Goal: Transaction & Acquisition: Subscribe to service/newsletter

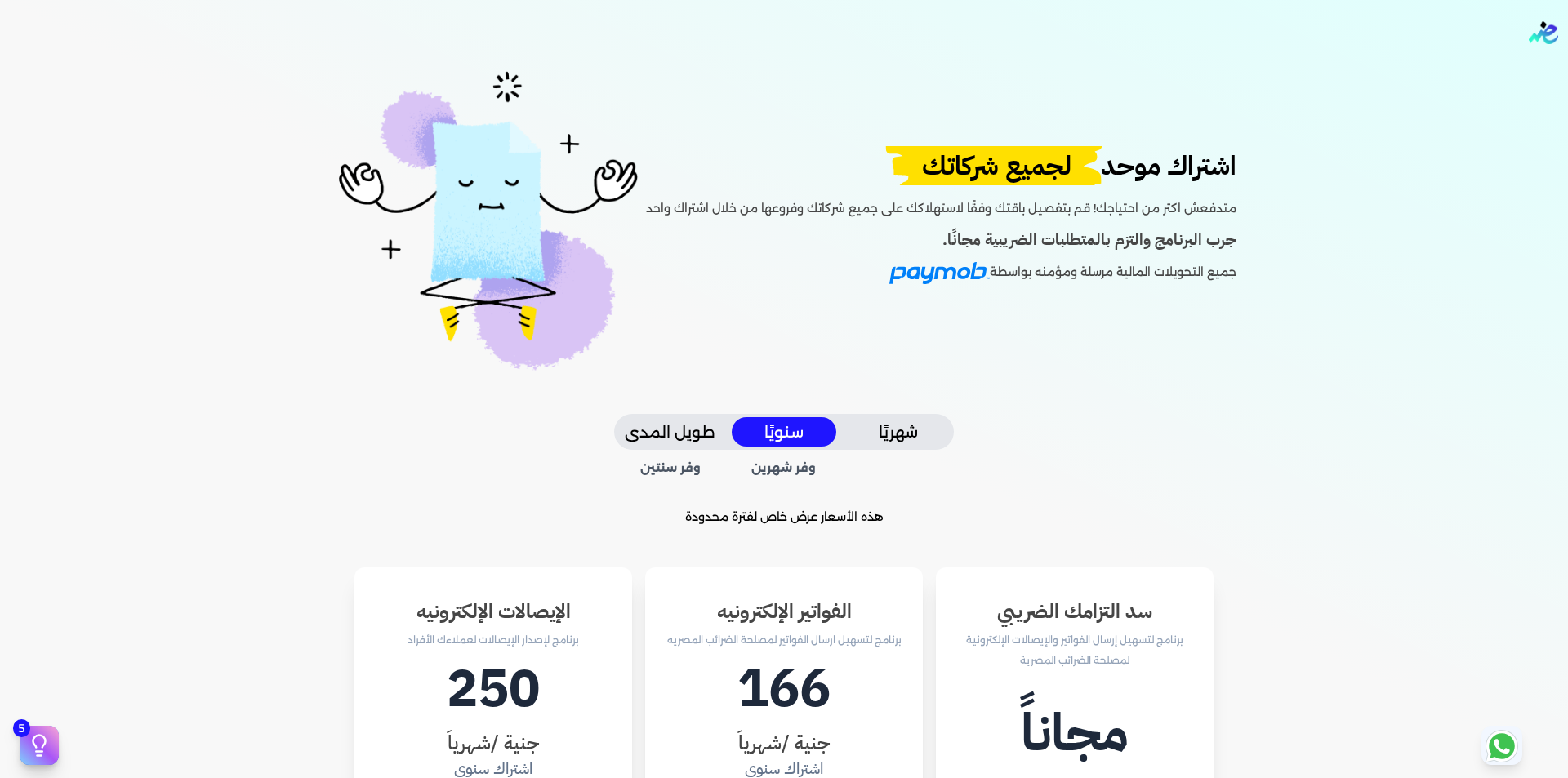
scroll to position [82, 0]
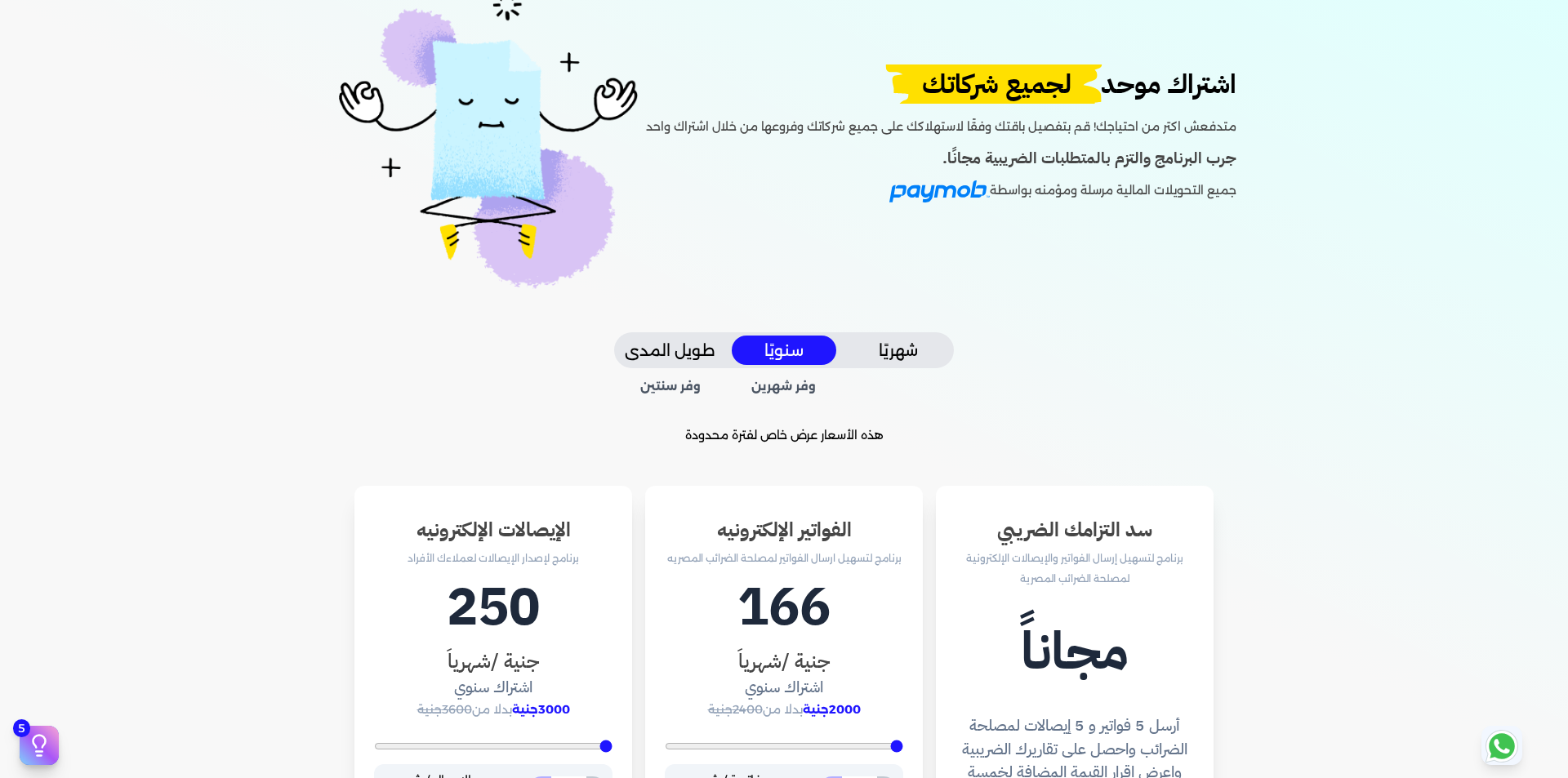
click at [672, 353] on button "طويل المدى" at bounding box center [669, 350] width 105 height 31
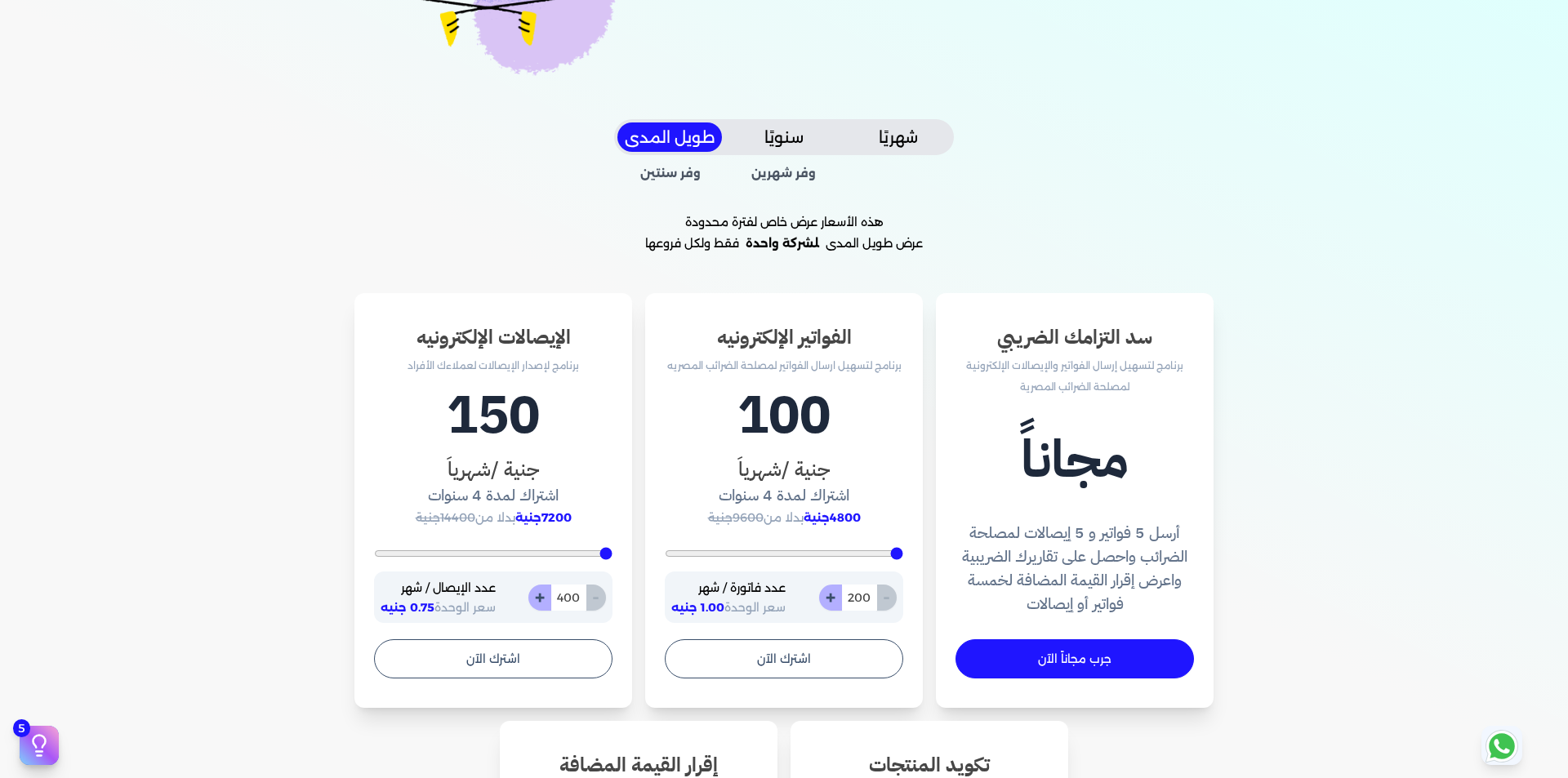
scroll to position [245, 0]
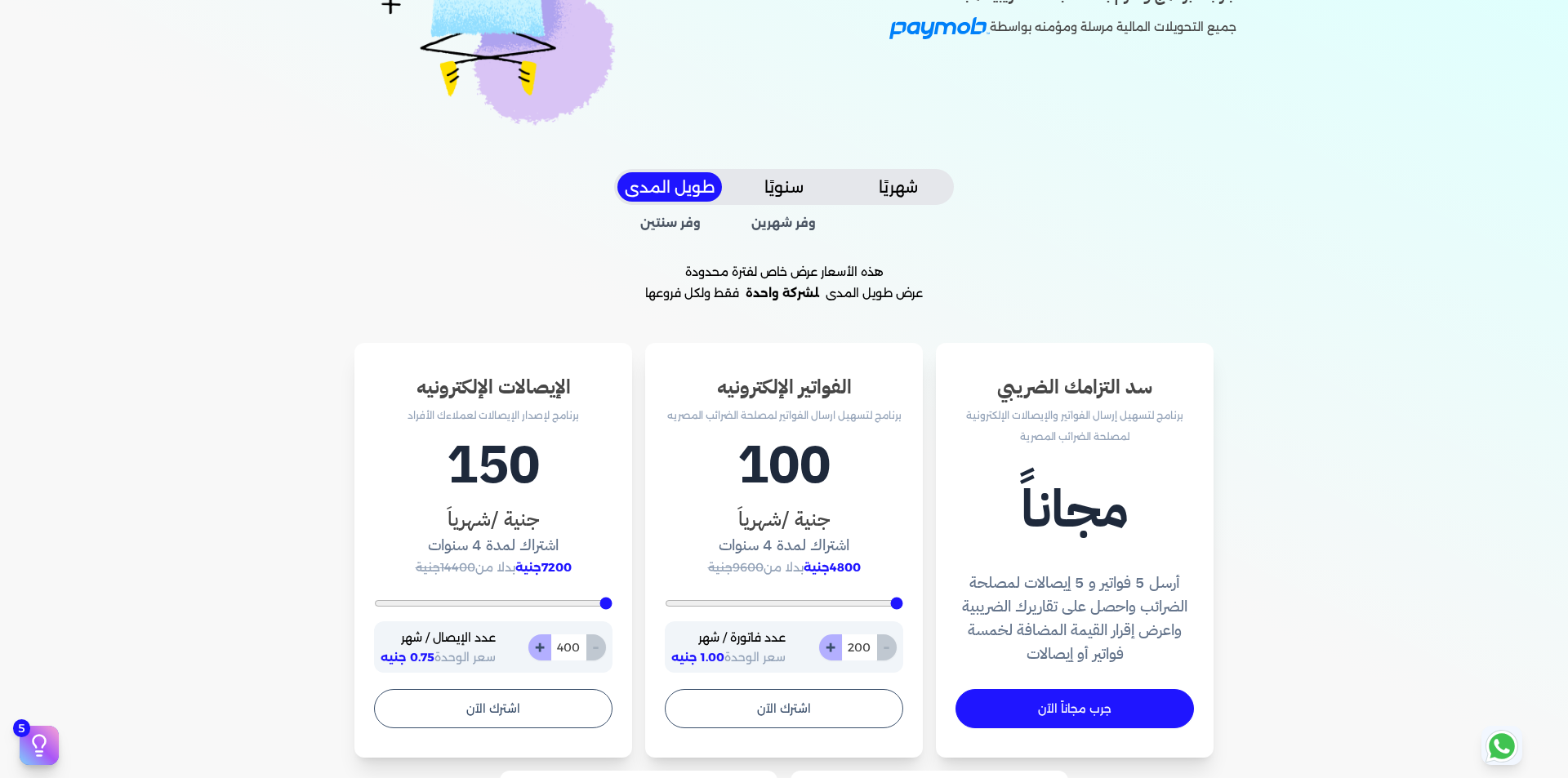
click at [678, 226] on span "وفر سنتين" at bounding box center [670, 224] width 107 height 18
click at [798, 225] on span "وفر شهرين" at bounding box center [784, 224] width 107 height 18
click at [788, 185] on button "سنويًا" at bounding box center [784, 188] width 105 height 31
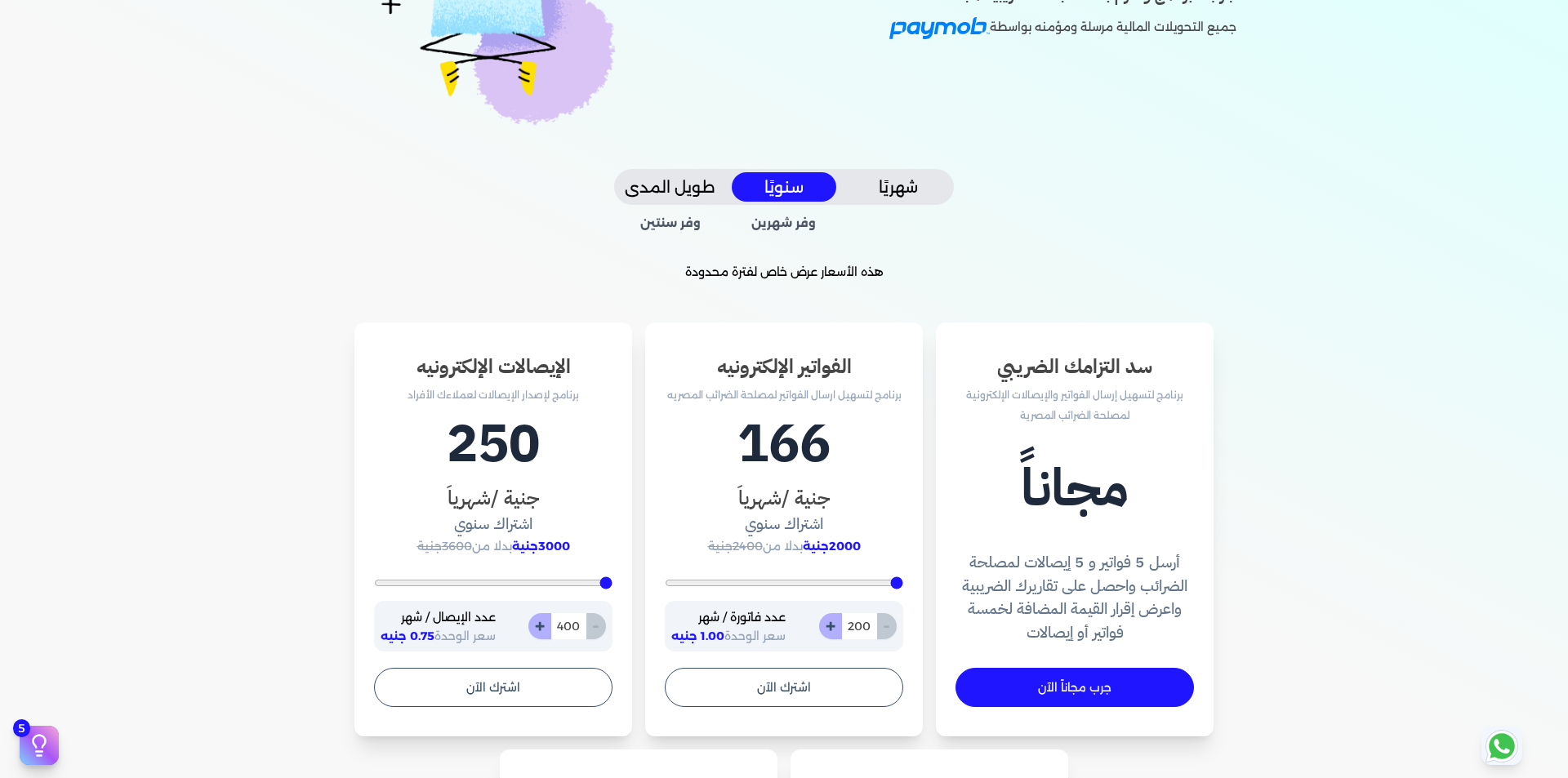
type input "304"
type input "374"
type input "1904"
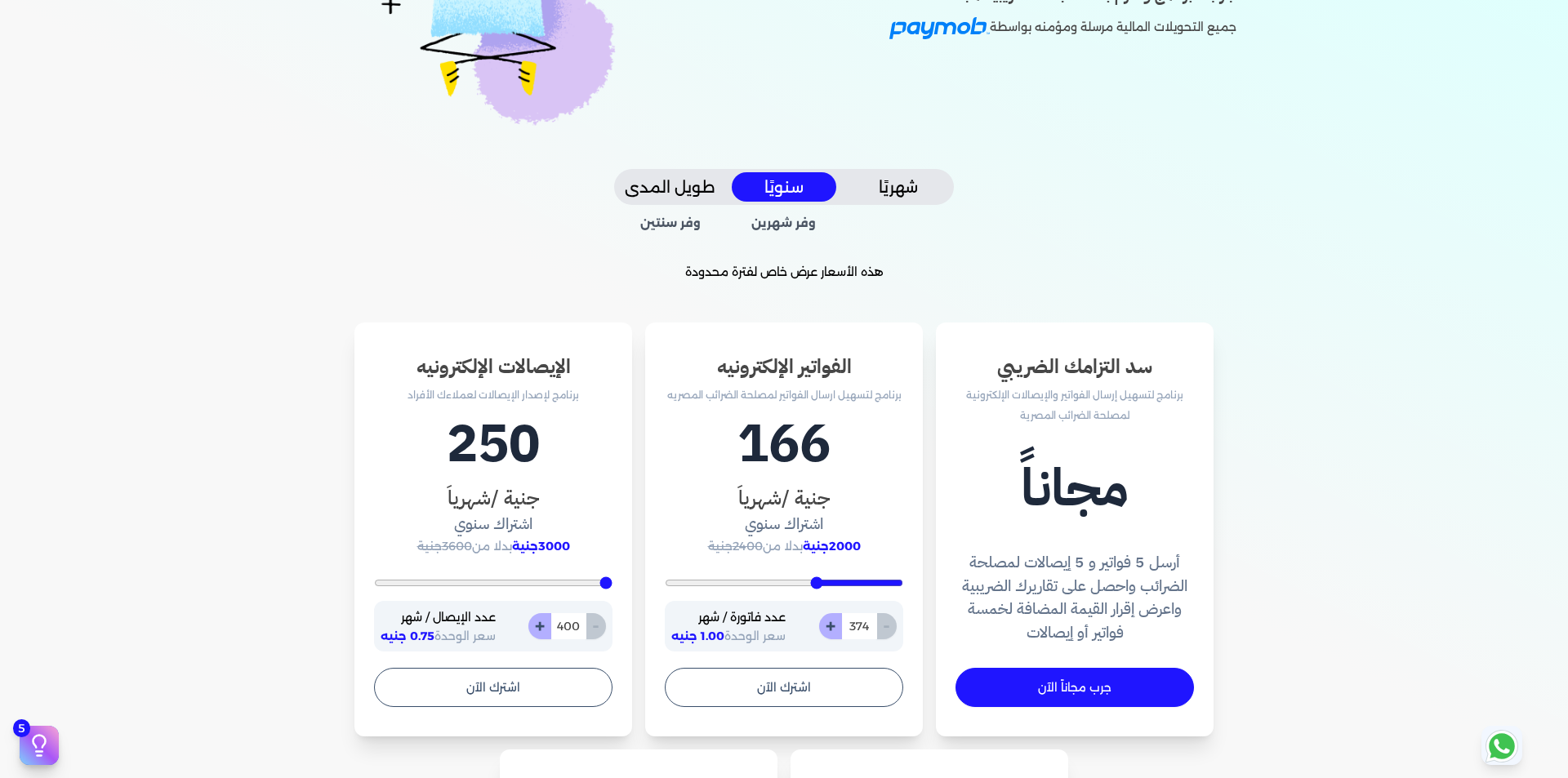
type input "1904"
type input "2687"
type input "3000"
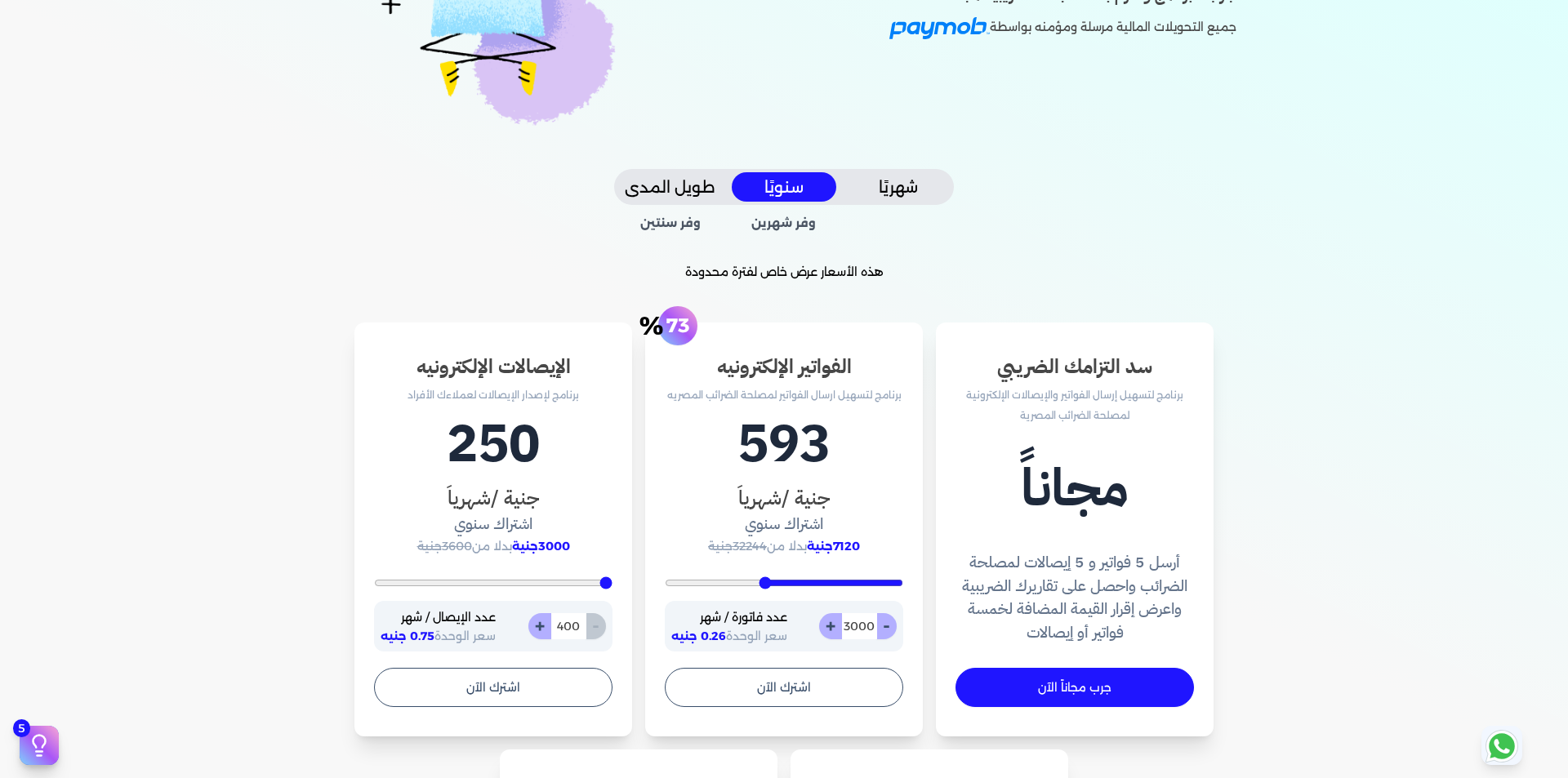
type input "3330"
type input "3557"
type input "3730"
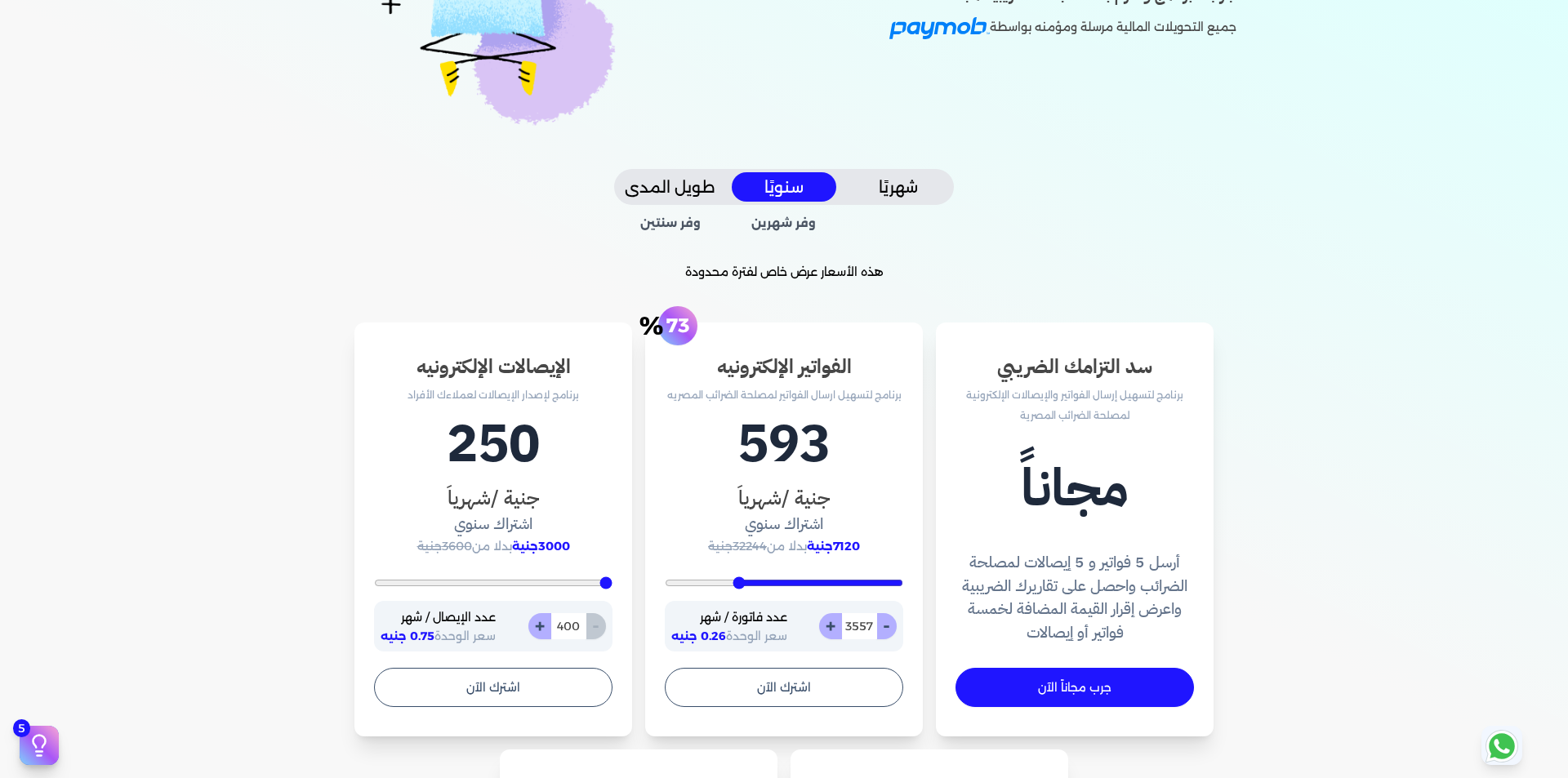
type input "3730"
type input "3870"
type input "4009"
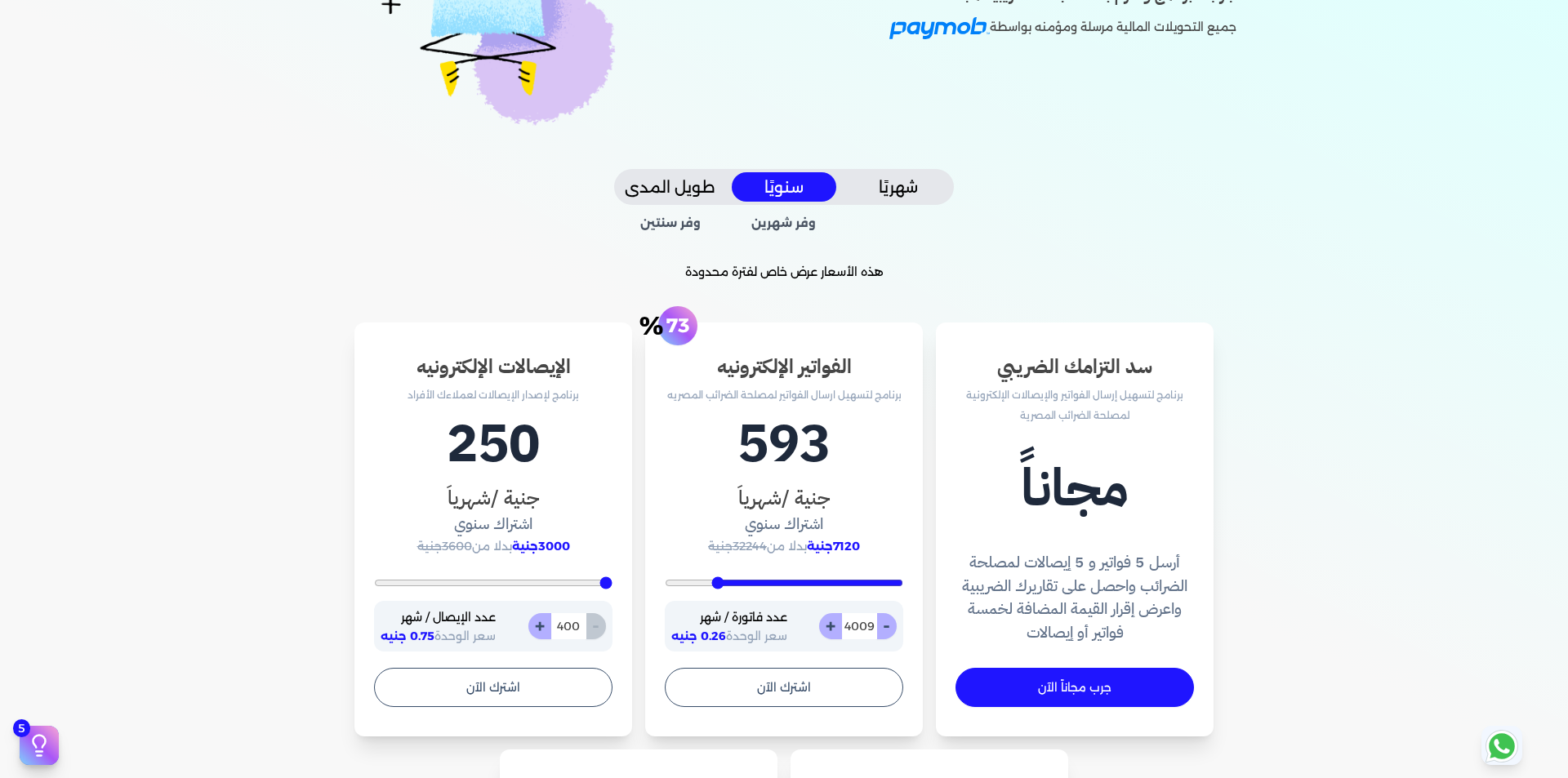
type input "4165"
type input "4357"
type input "4496"
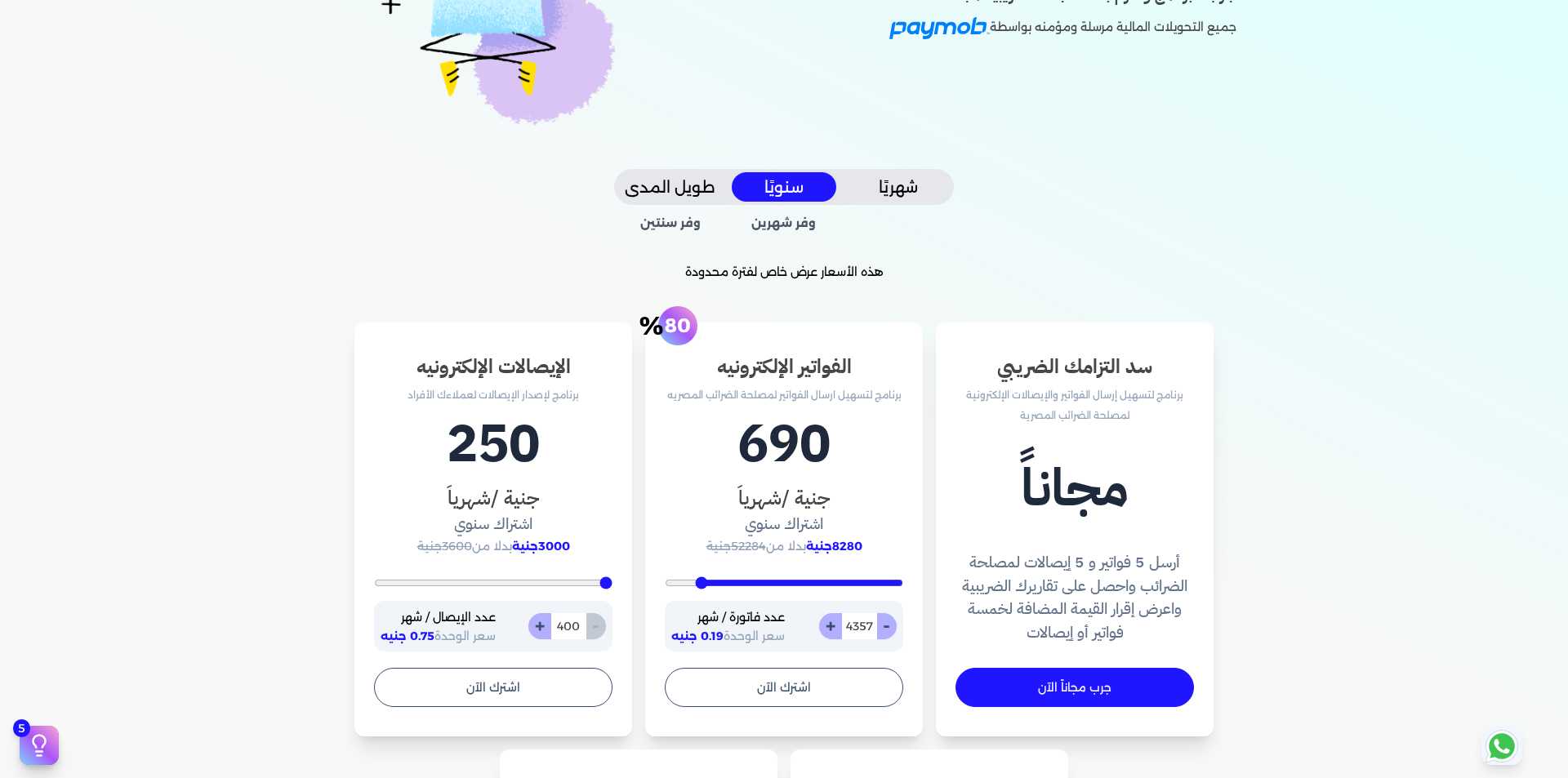
type input "4496"
type input "4548"
type input "4635"
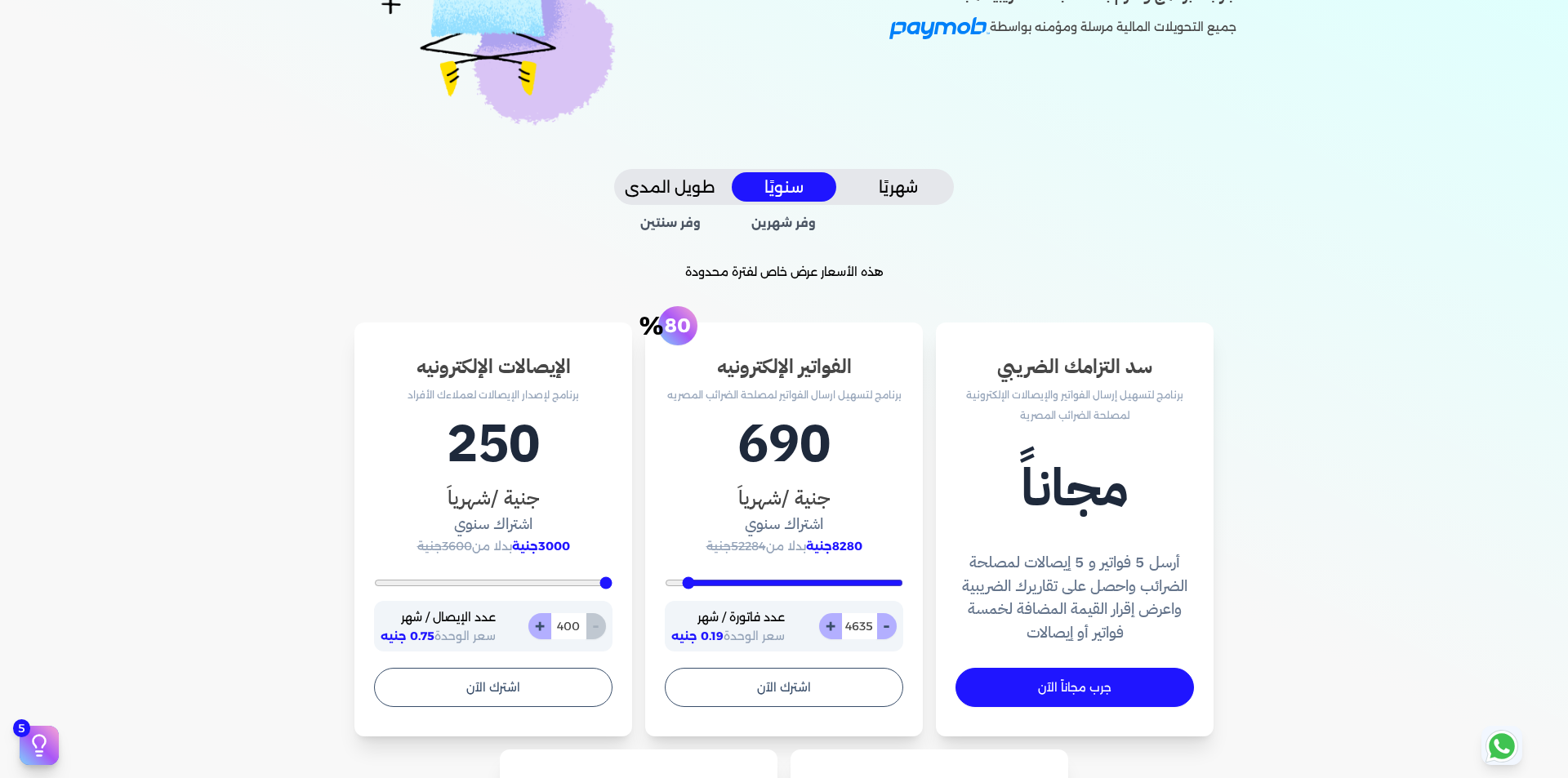
type input "4670"
type input "4704"
type input "4739"
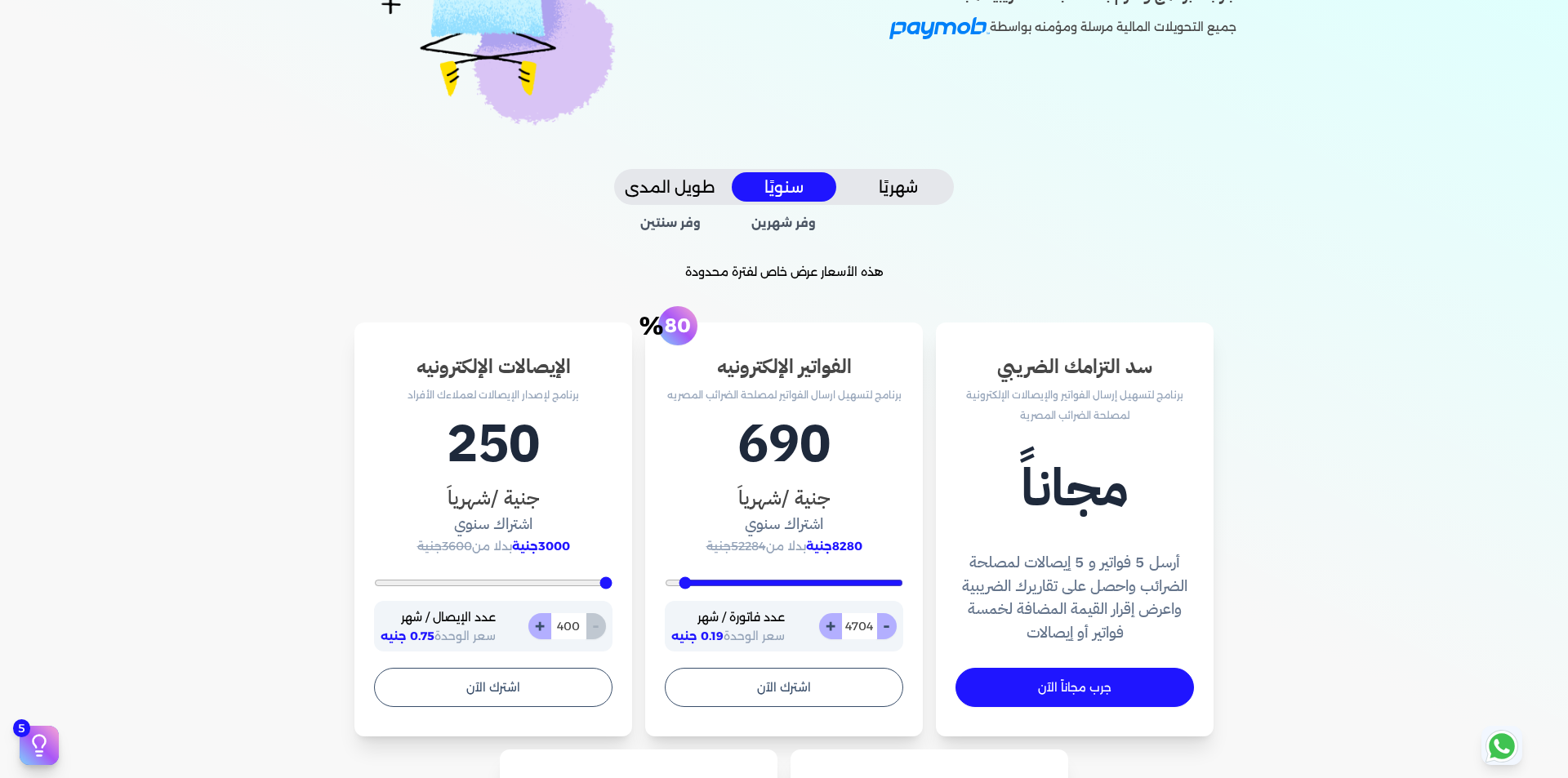
type input "4739"
type input "4878"
type input "4913"
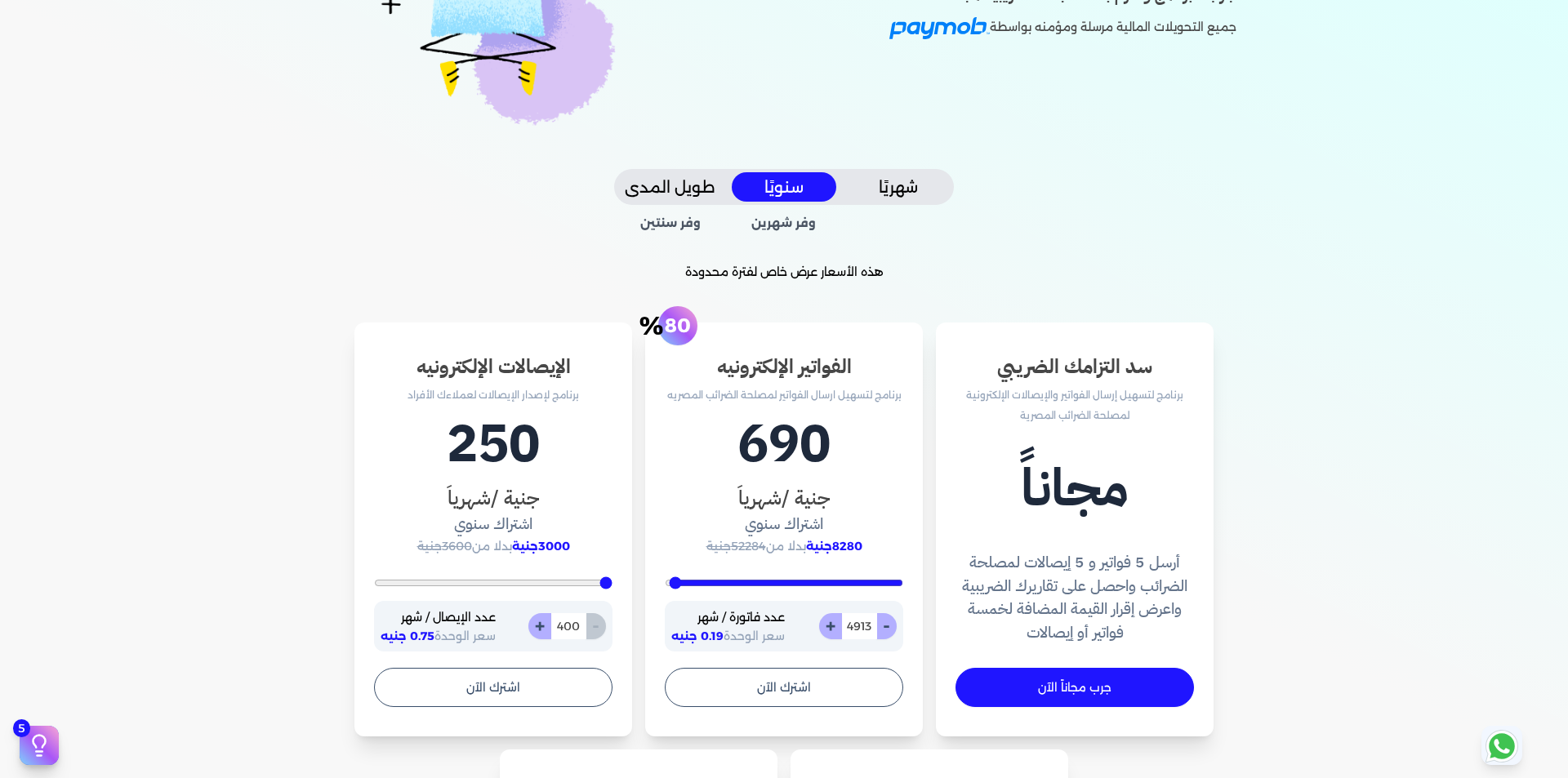
type input "4948"
type input "5000"
type input "4930"
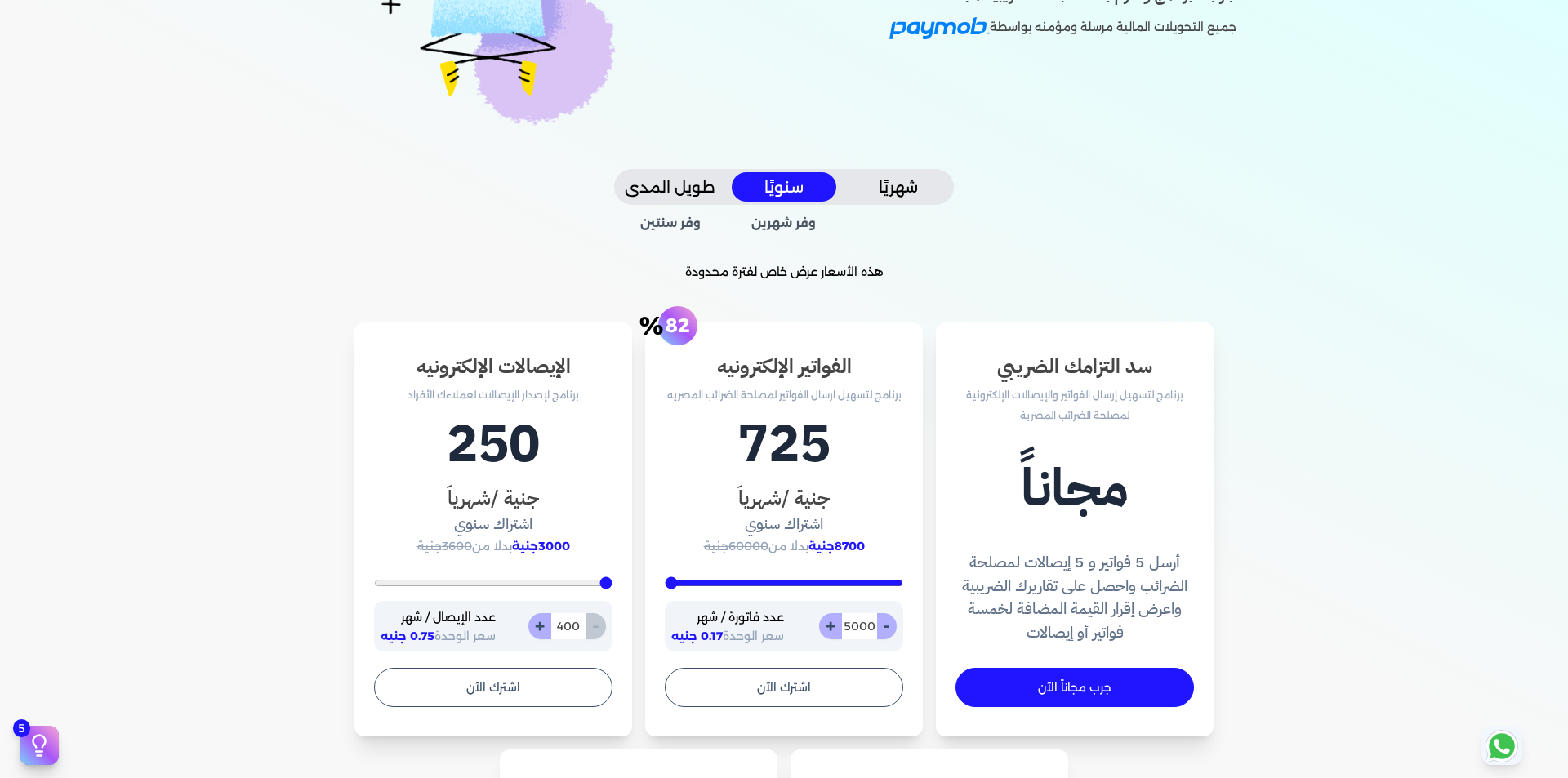
type input "4930"
type input "4861"
type input "4739"
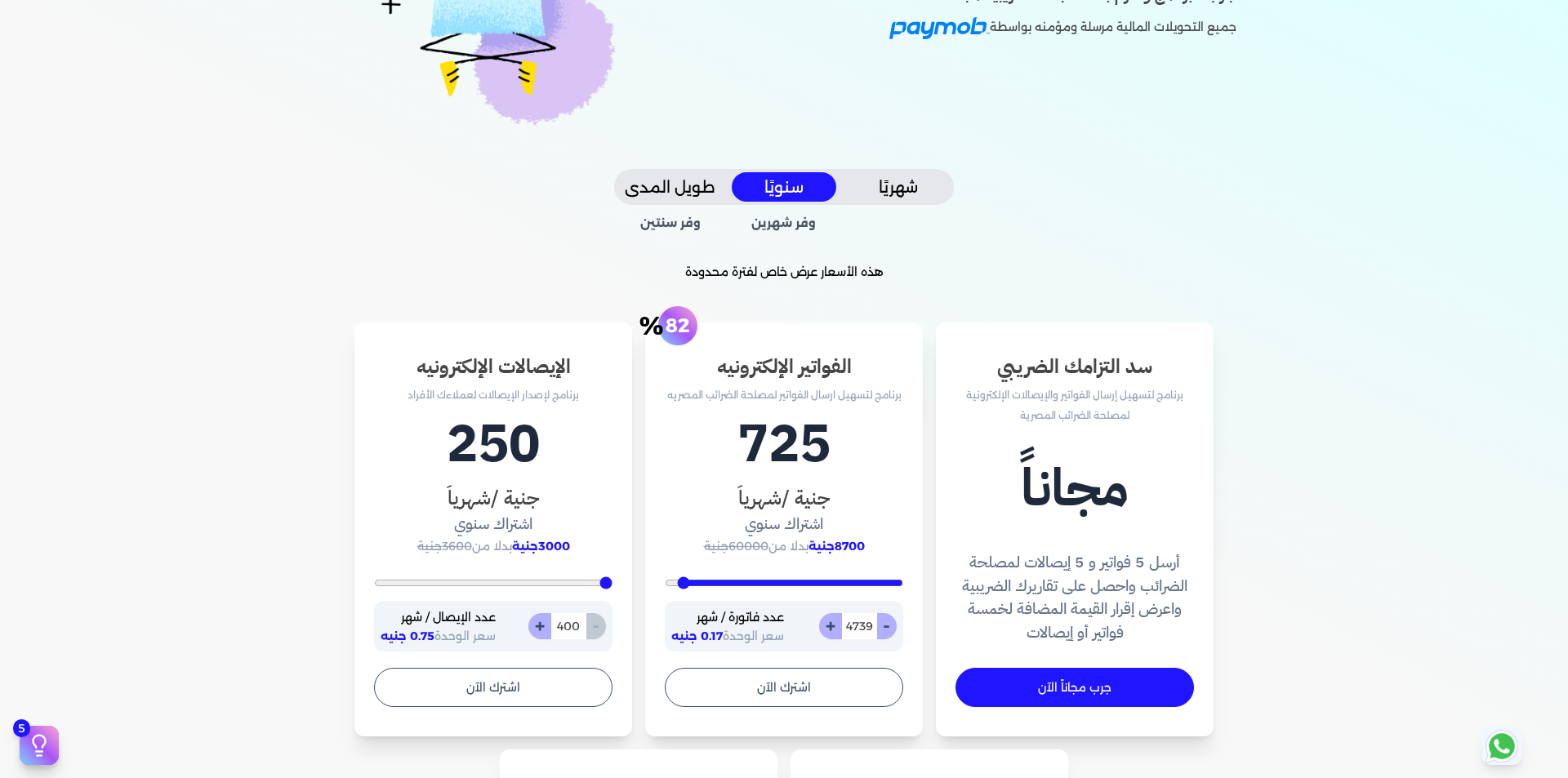
type input "4583"
type input "4043"
type input "3817"
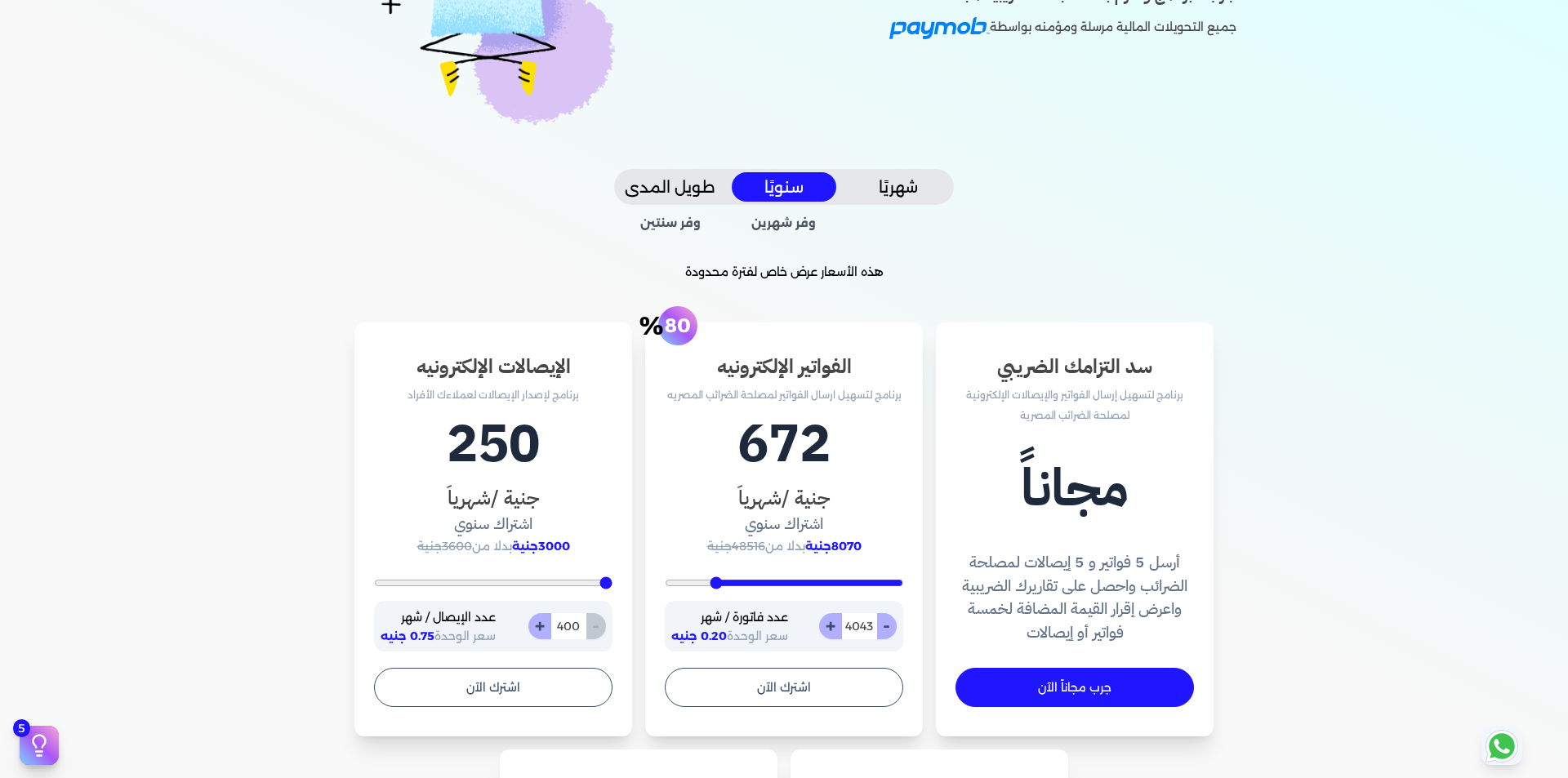
type input "3817"
type input "3087"
type input "2861"
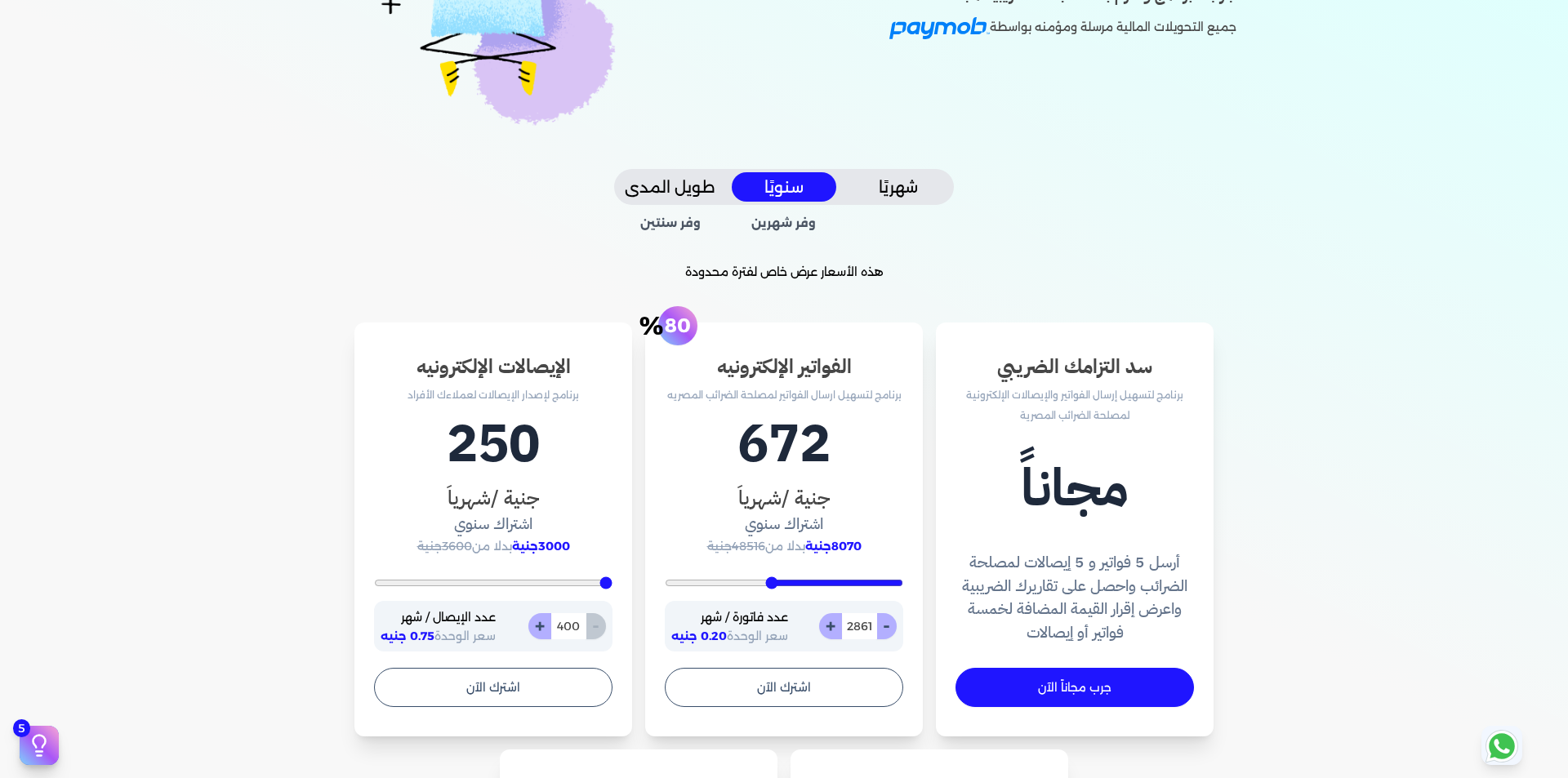
type input "2617"
type input "1609"
type input "1504"
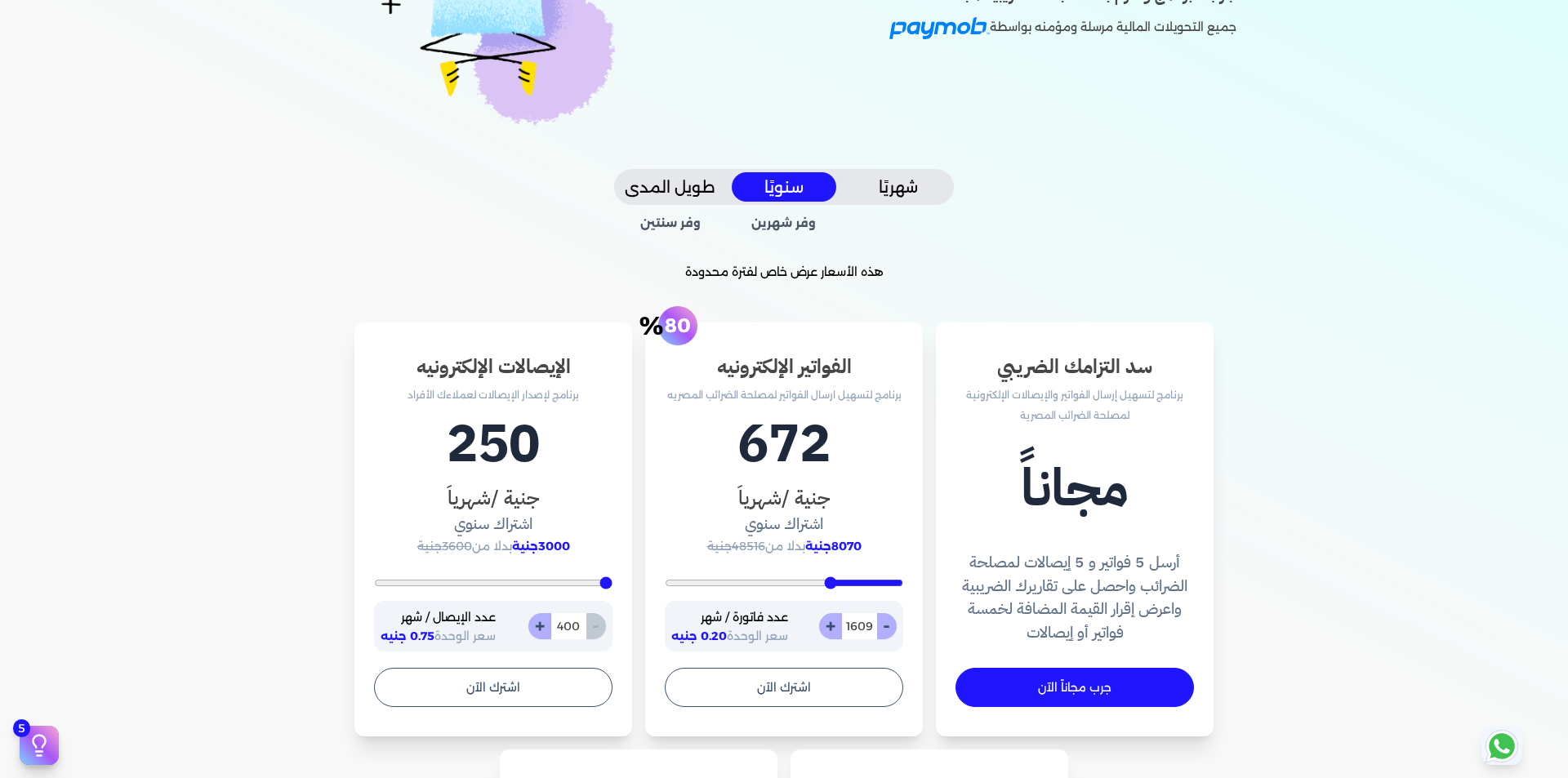
type input "1504"
type input "1139"
type input "913"
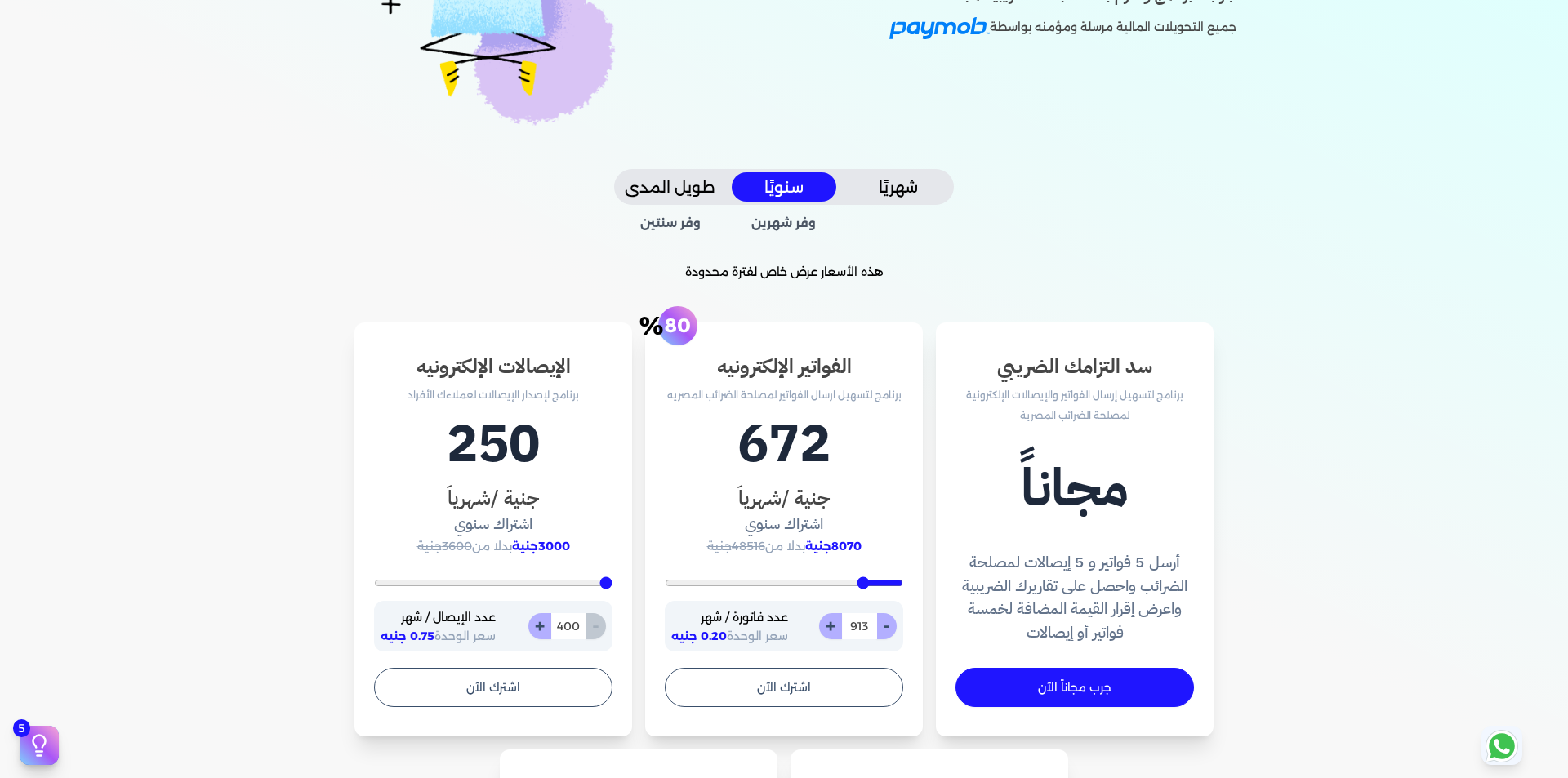
type input "200"
drag, startPoint x: 897, startPoint y: 581, endPoint x: 961, endPoint y: 578, distance: 64.1
click at [903, 580] on input "range" at bounding box center [784, 583] width 239 height 7
type input "435"
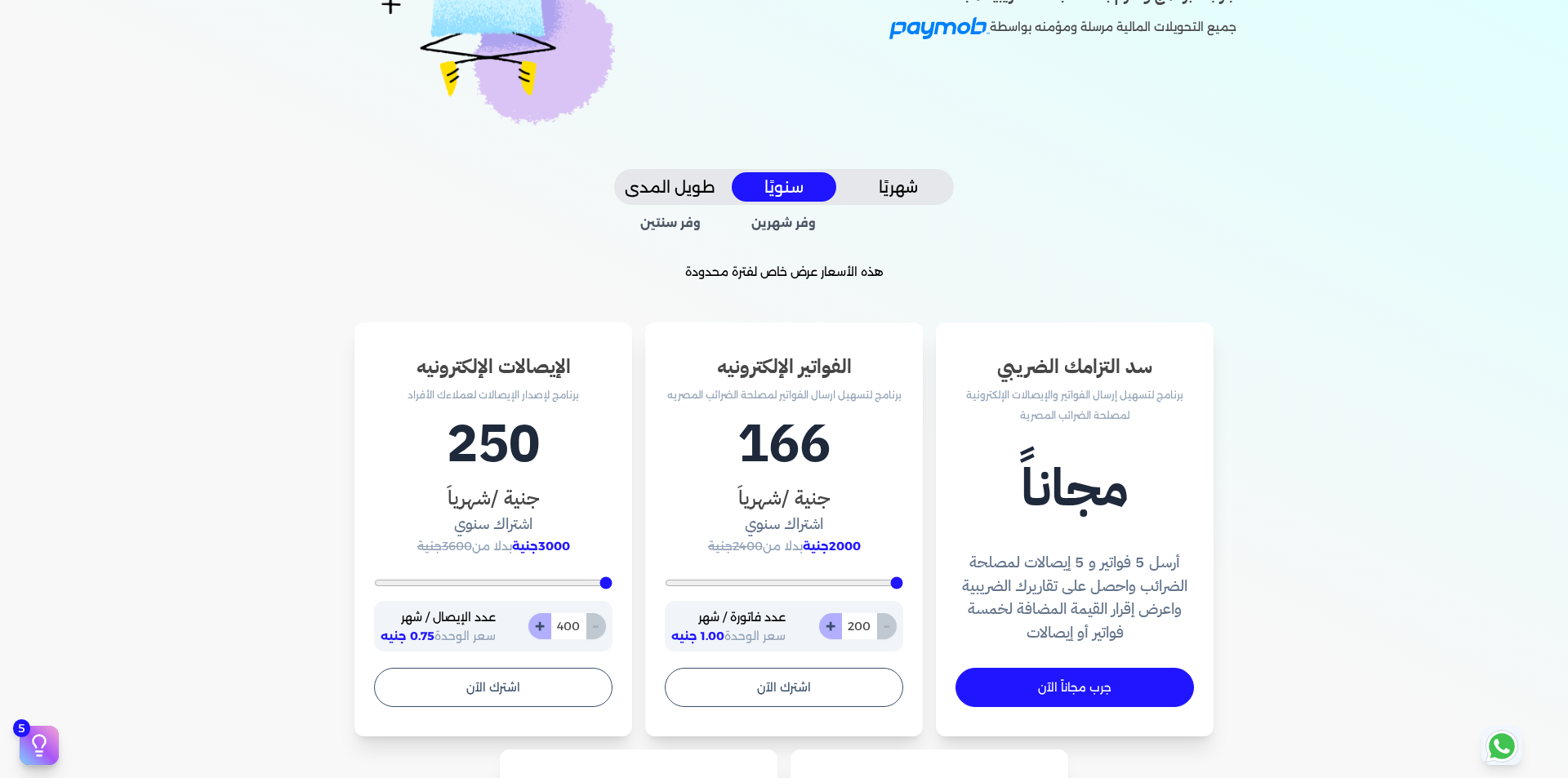
type input "435"
type input "470"
type input "2835"
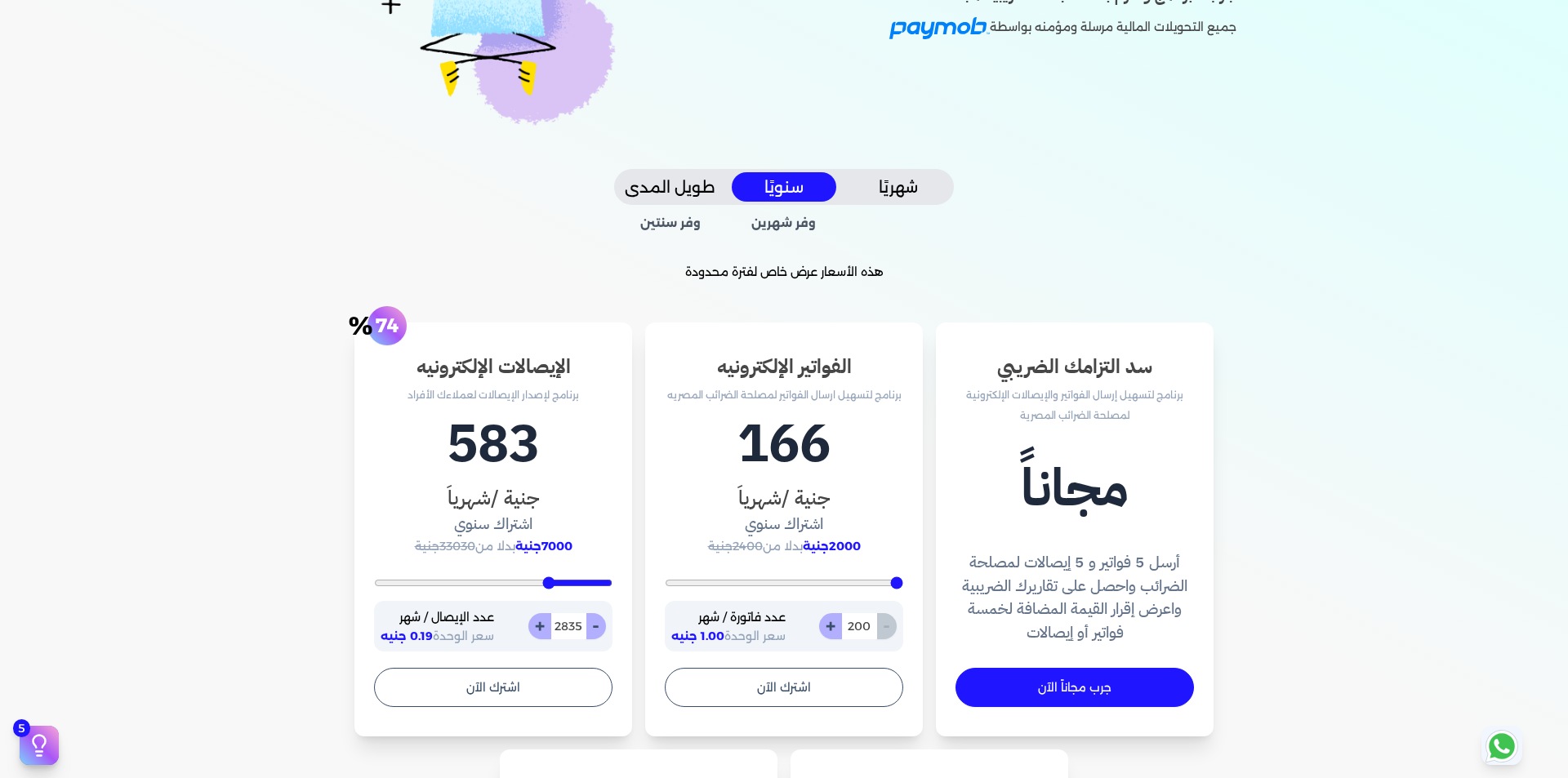
type input "3670"
type input "3983"
type input "4330"
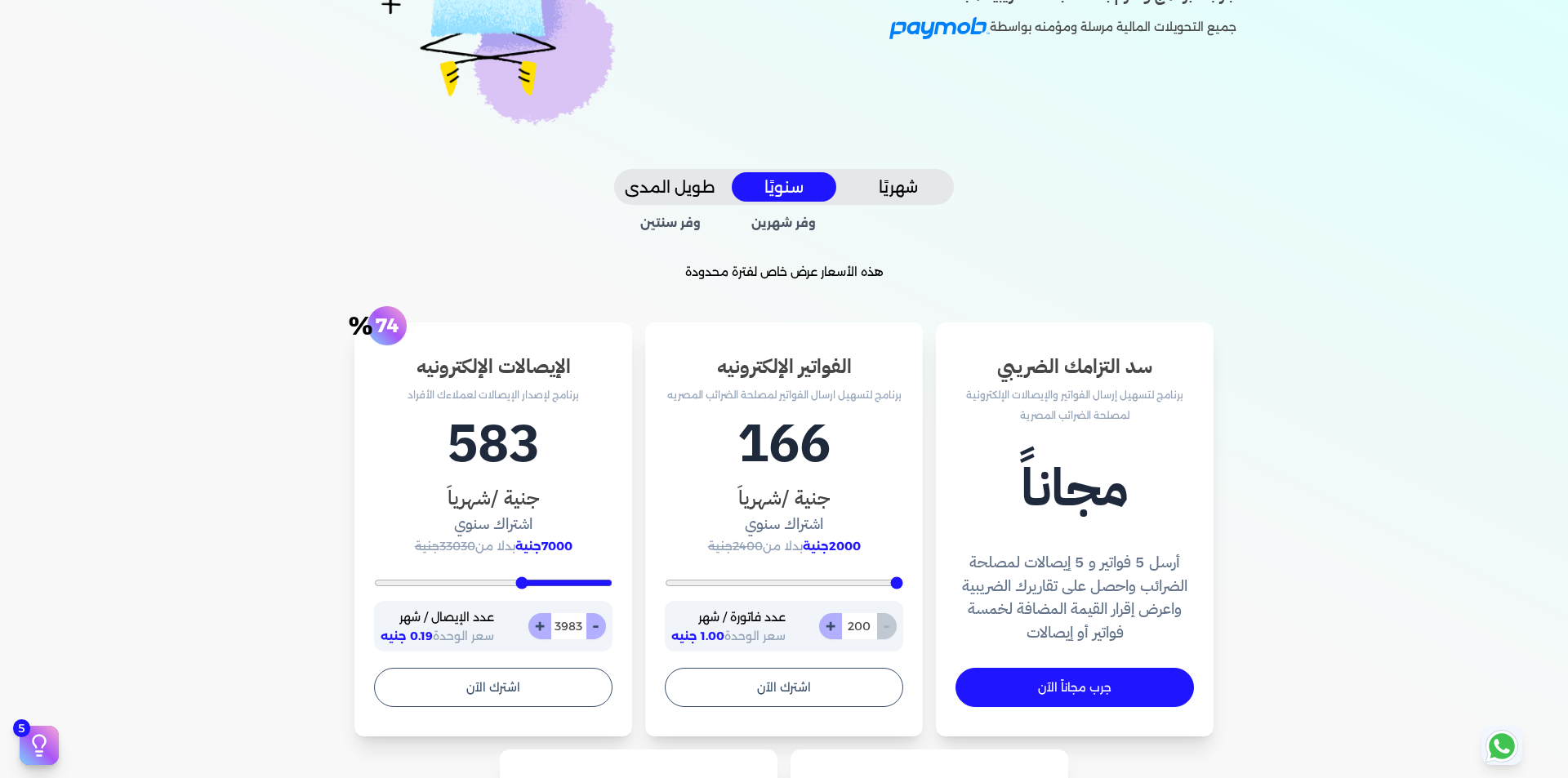
type input "4330"
type input "4539"
type input "5200"
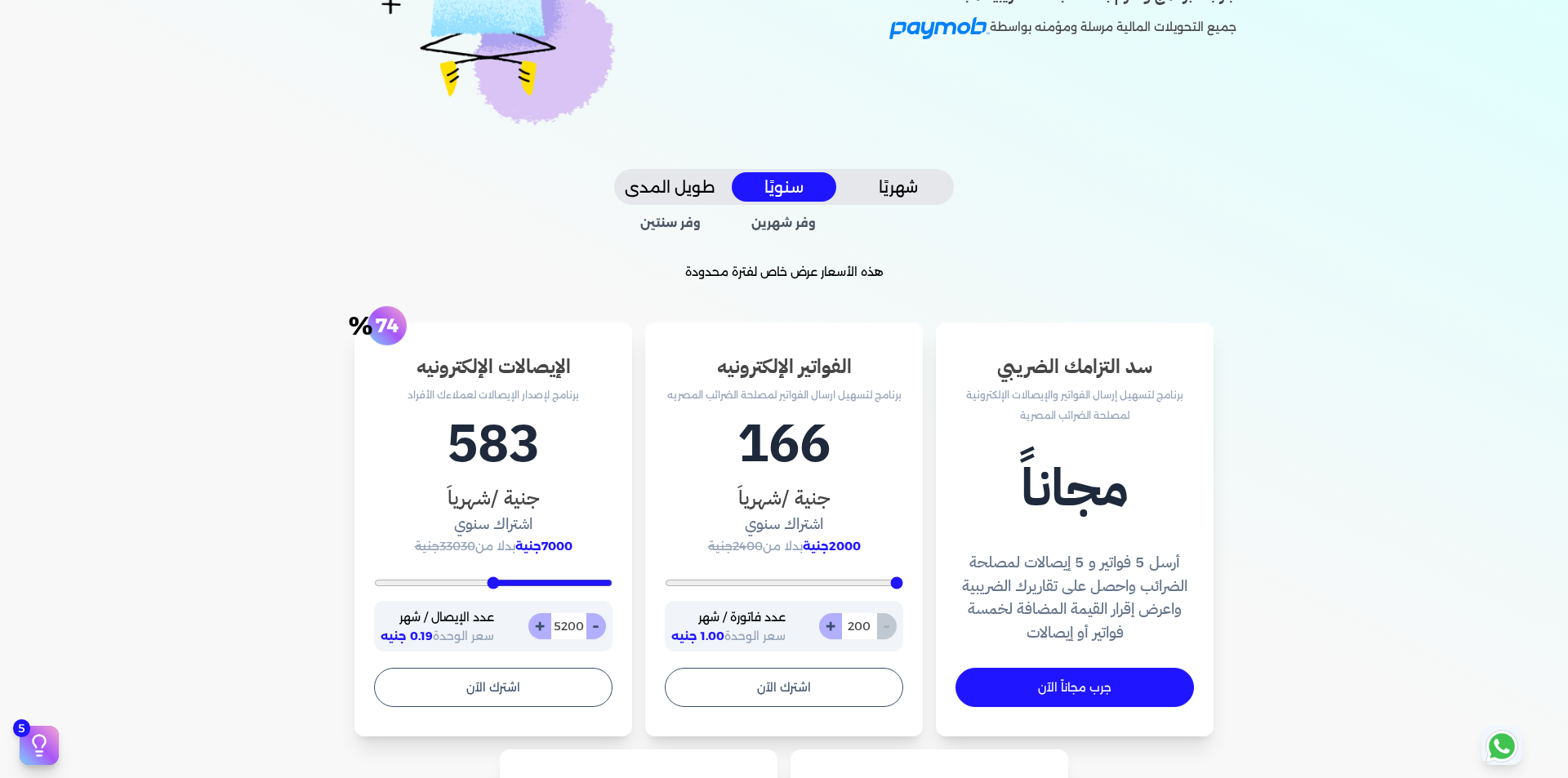
type input "6070"
type input "7843"
type input "8330"
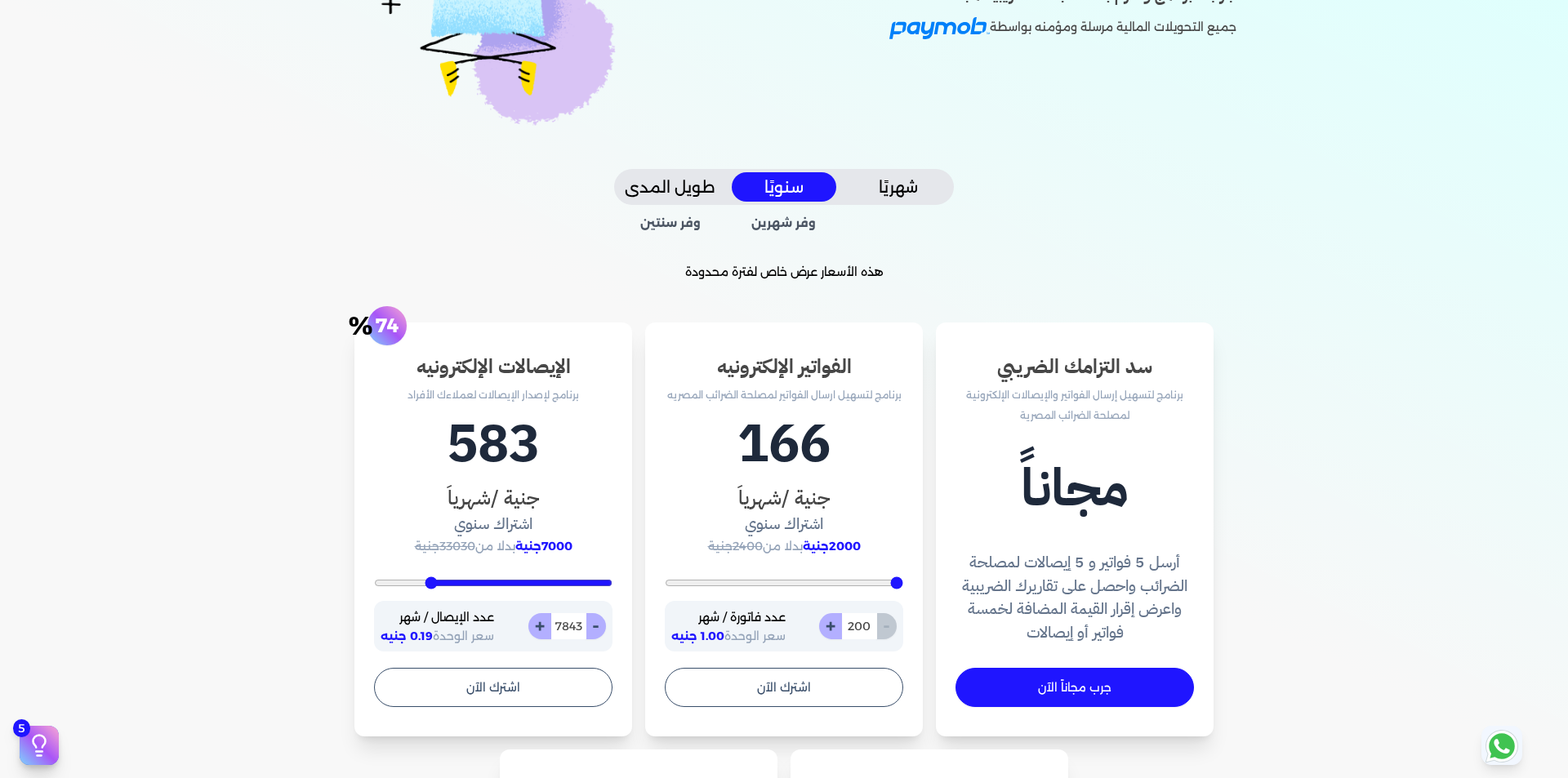
type input "8330"
type input "8922"
type input "10000"
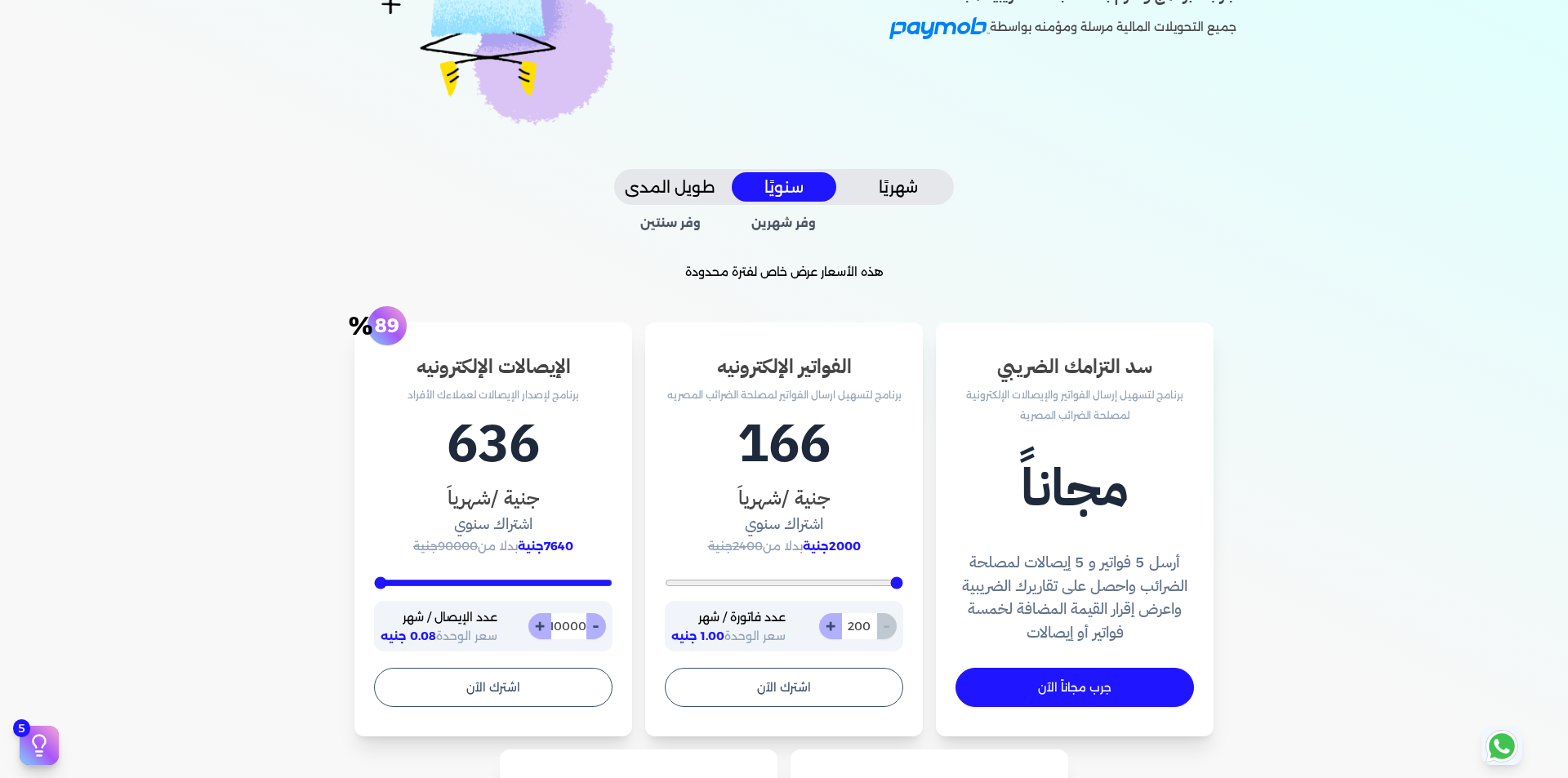
drag, startPoint x: 609, startPoint y: 583, endPoint x: 322, endPoint y: 583, distance: 287.0
click at [374, 583] on input "range" at bounding box center [494, 583] width 239 height 7
type input "8574"
type input "5583"
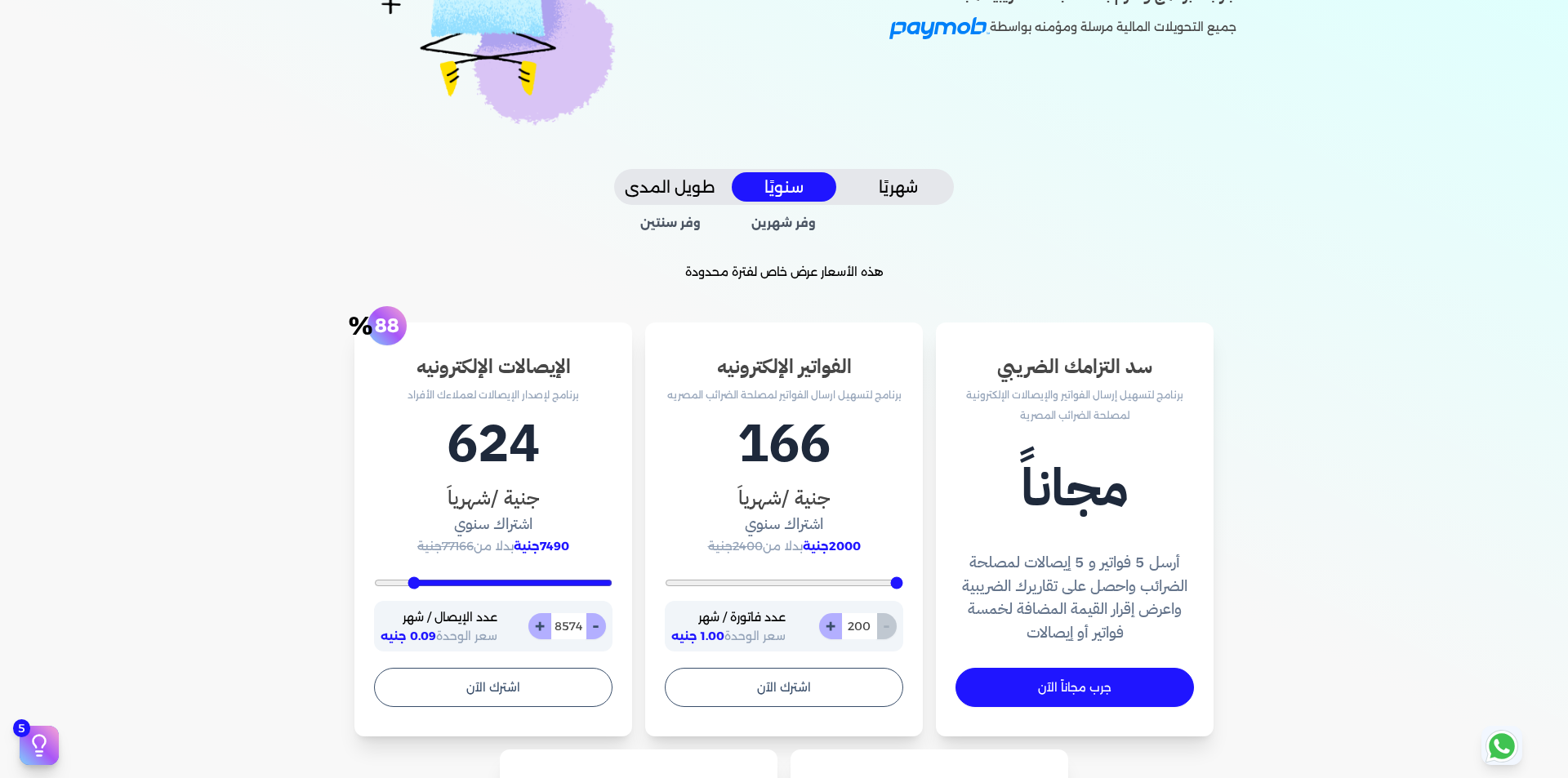
type input "5583"
type input "957"
type input "400"
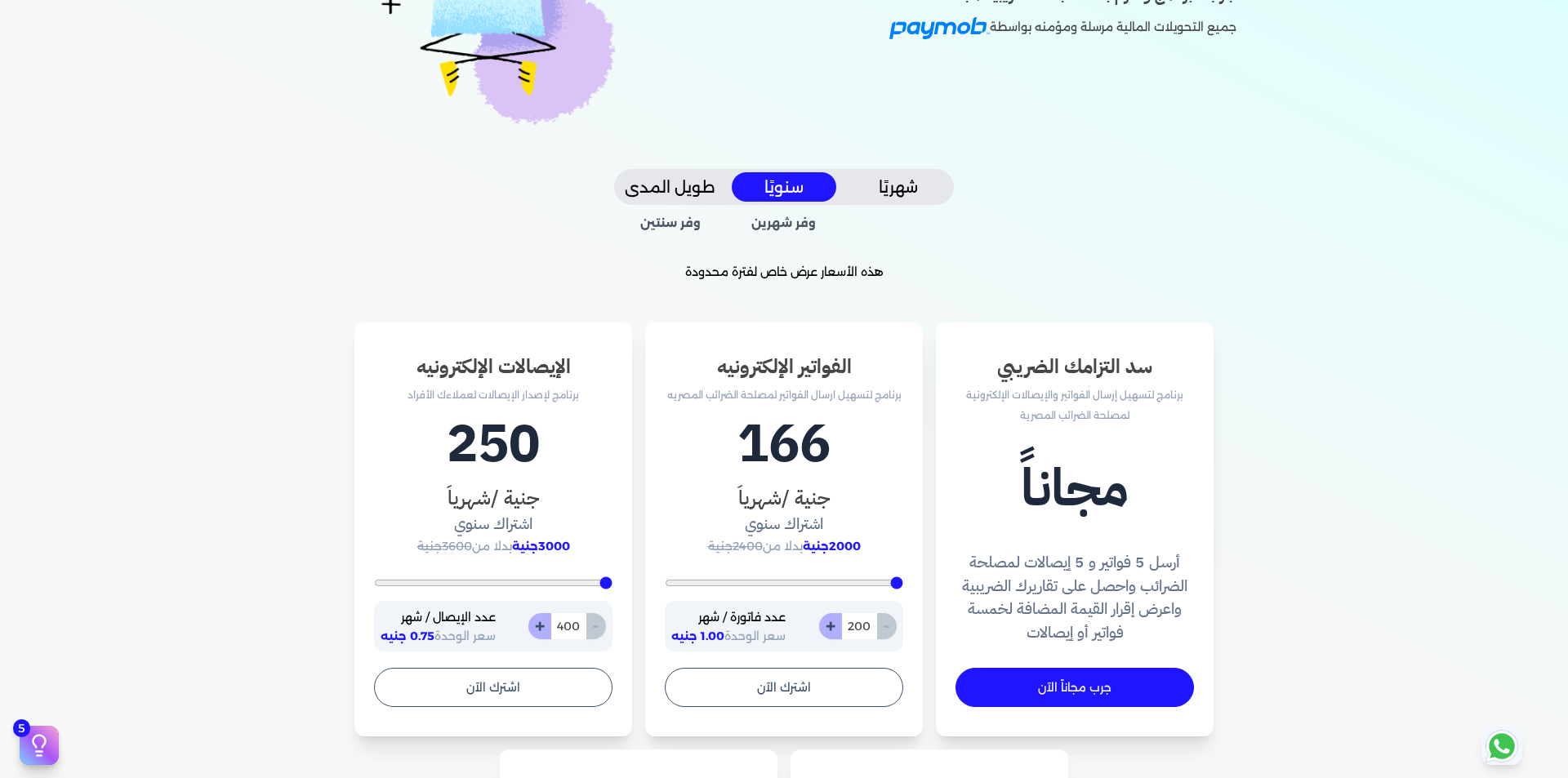
drag, startPoint x: 383, startPoint y: 584, endPoint x: 733, endPoint y: 581, distance: 350.0
type input "400"
click at [612, 584] on input "range" at bounding box center [494, 583] width 239 height 7
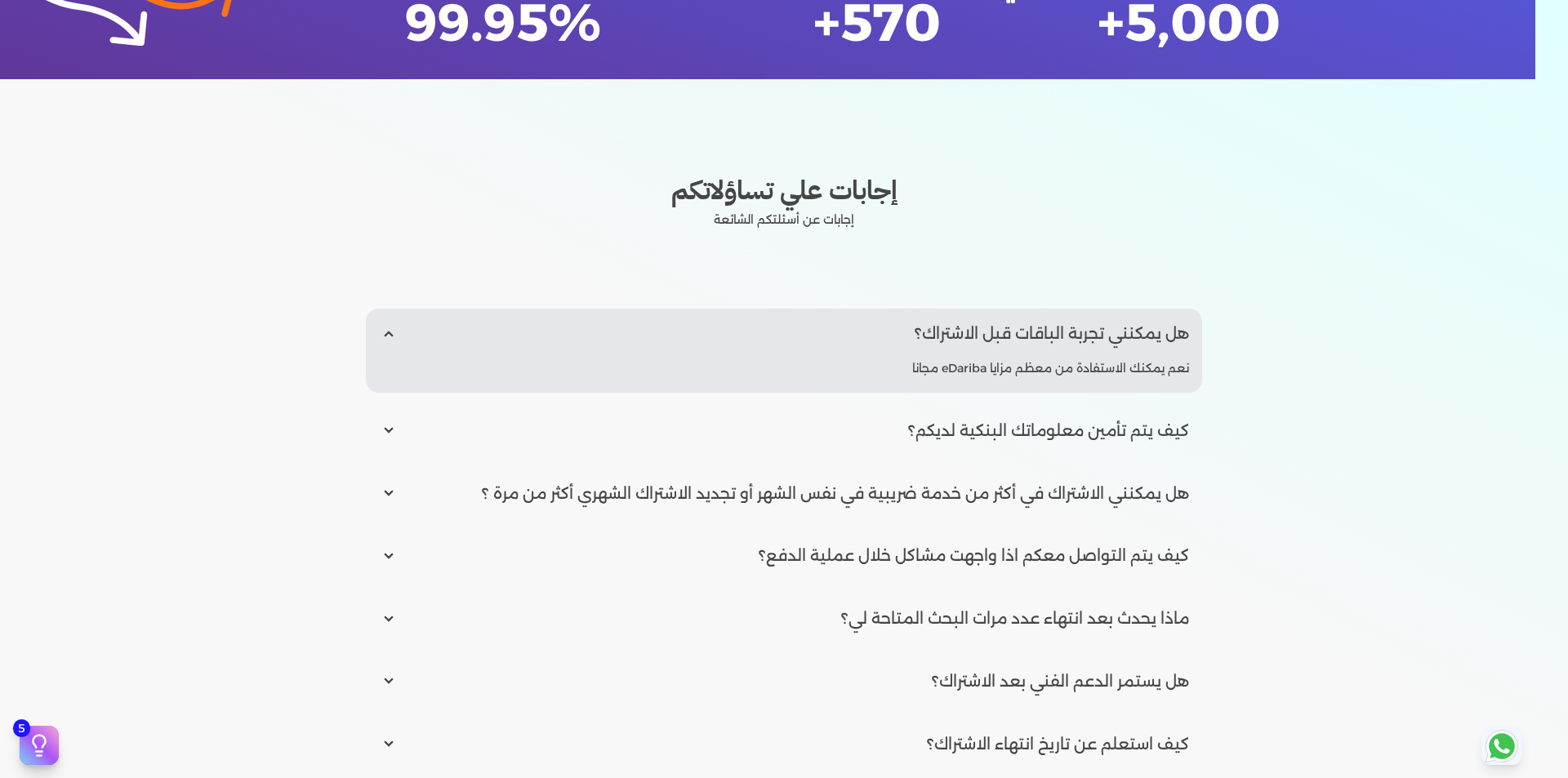
scroll to position [1960, 0]
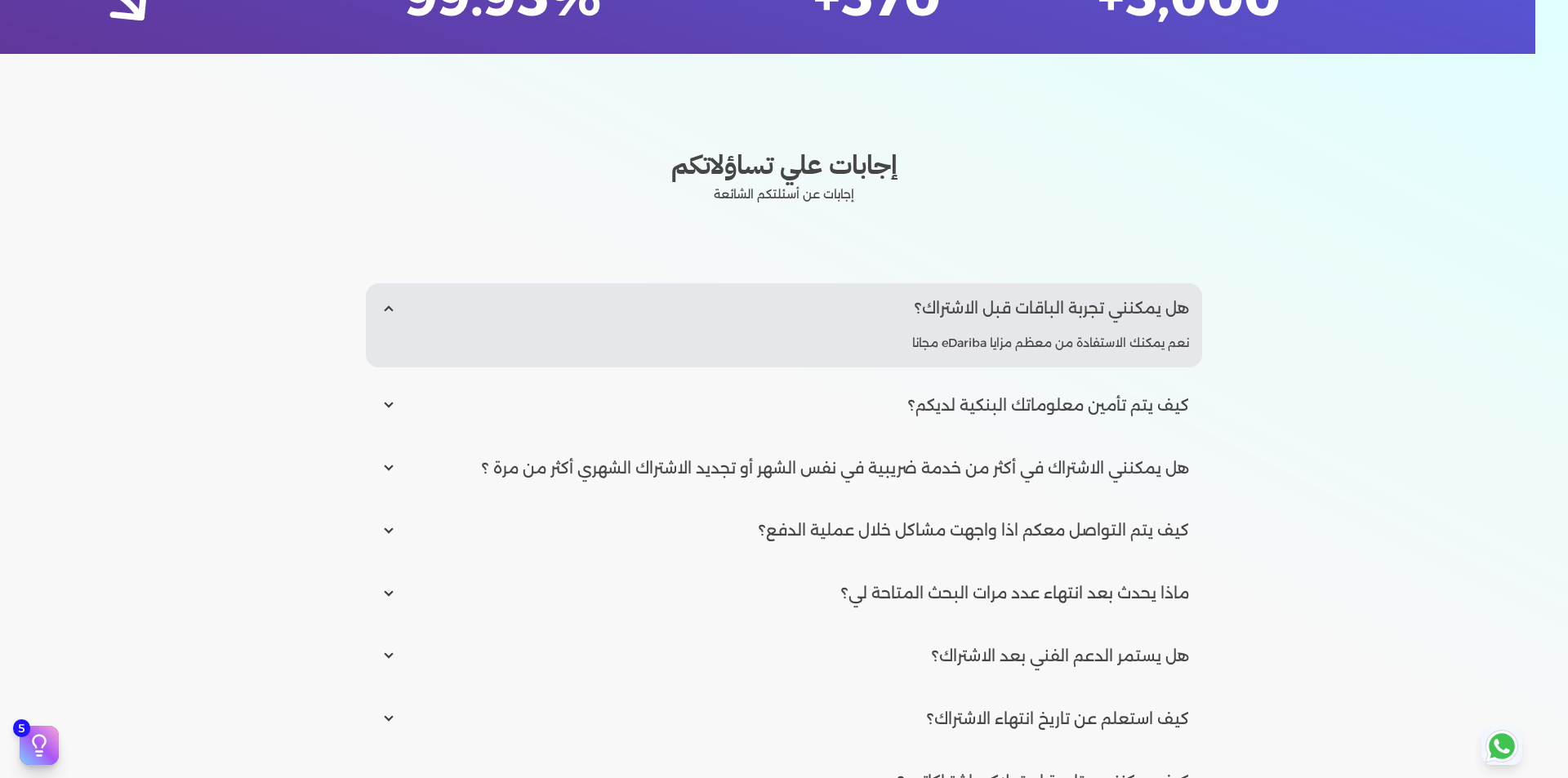
click at [446, 324] on input "radio" at bounding box center [784, 308] width 836 height 49
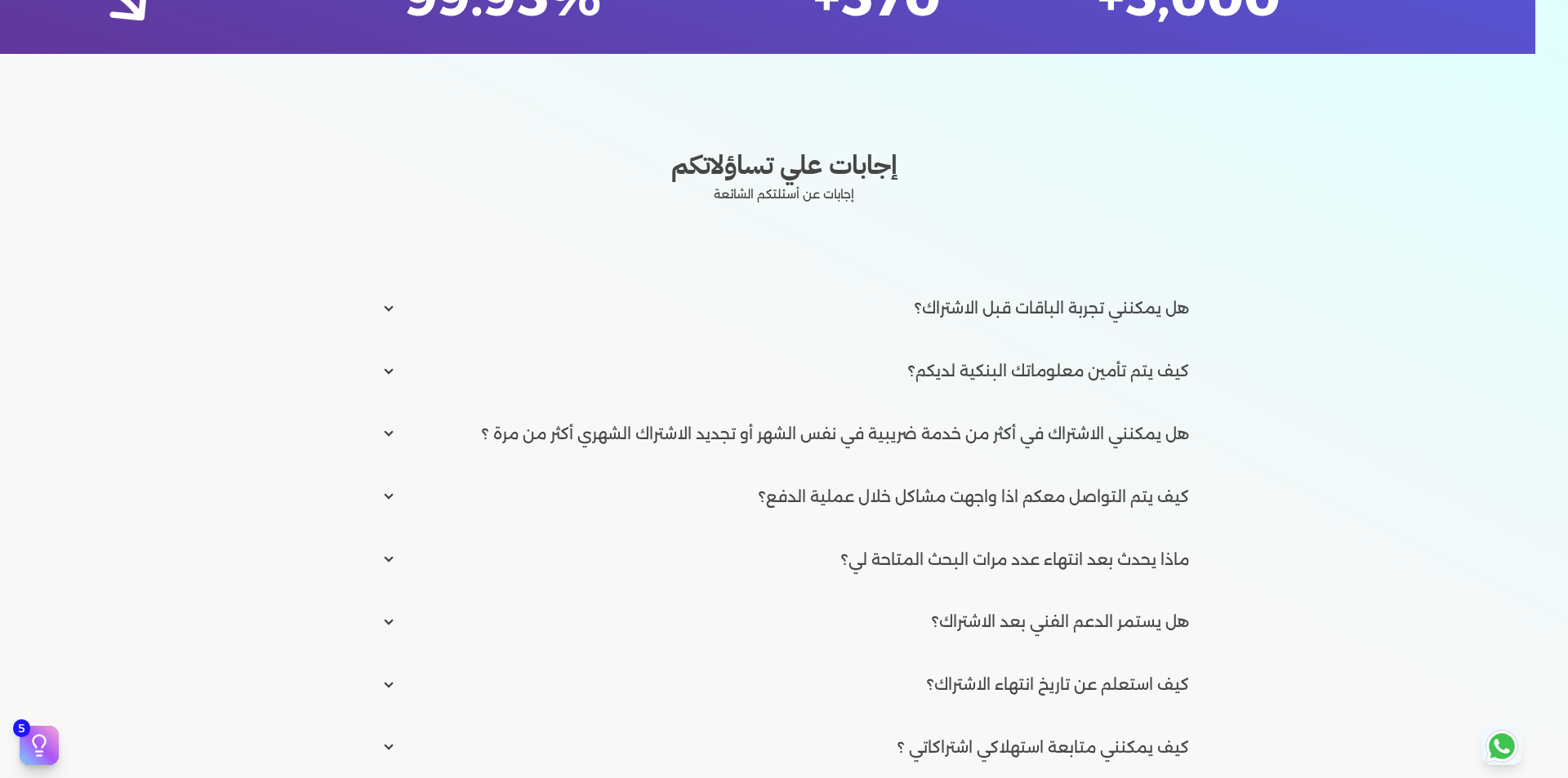
click at [449, 326] on input "radio" at bounding box center [784, 308] width 836 height 49
radio input "true"
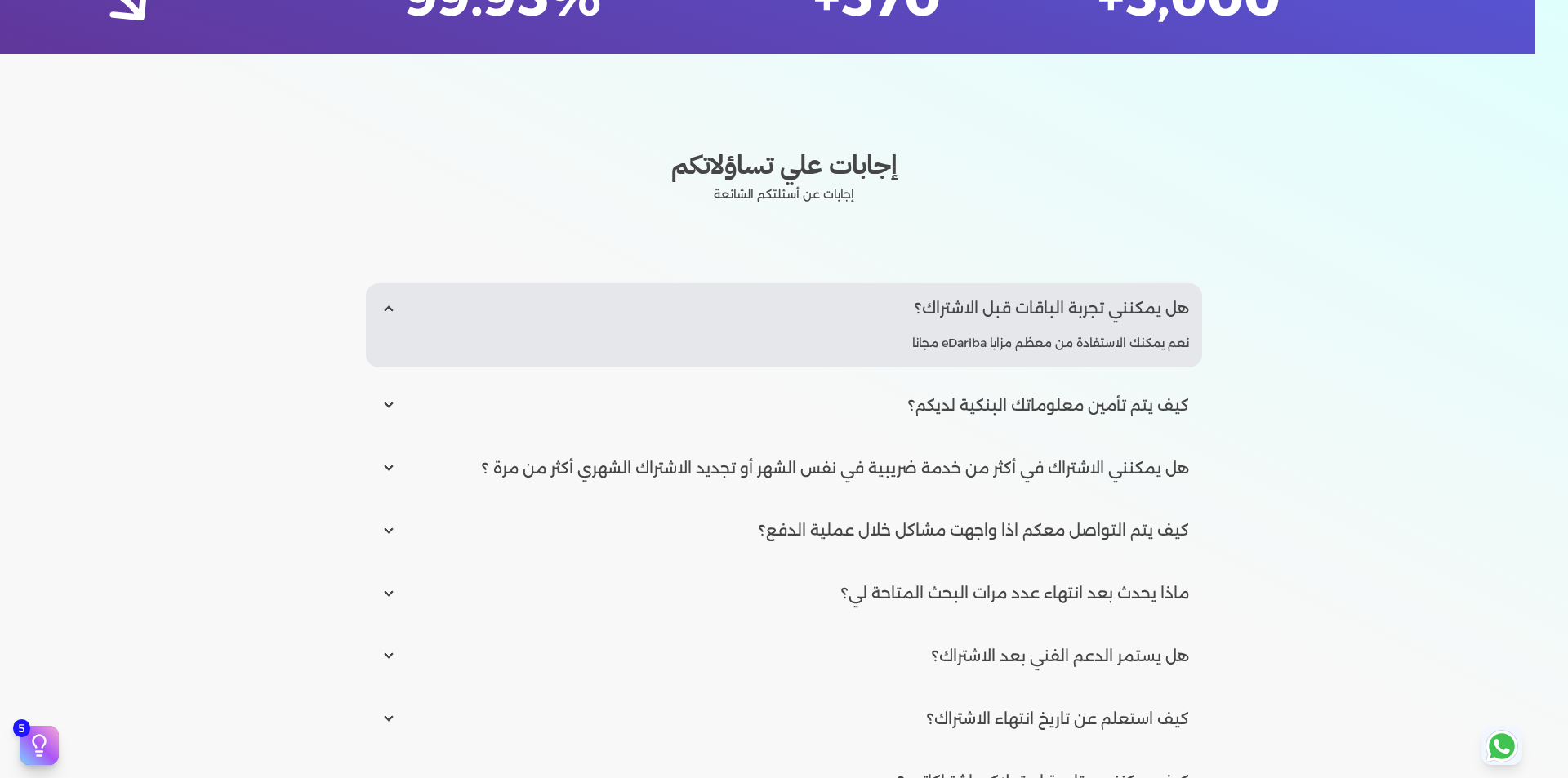
click at [789, 408] on input "radio" at bounding box center [784, 405] width 836 height 49
radio input "true"
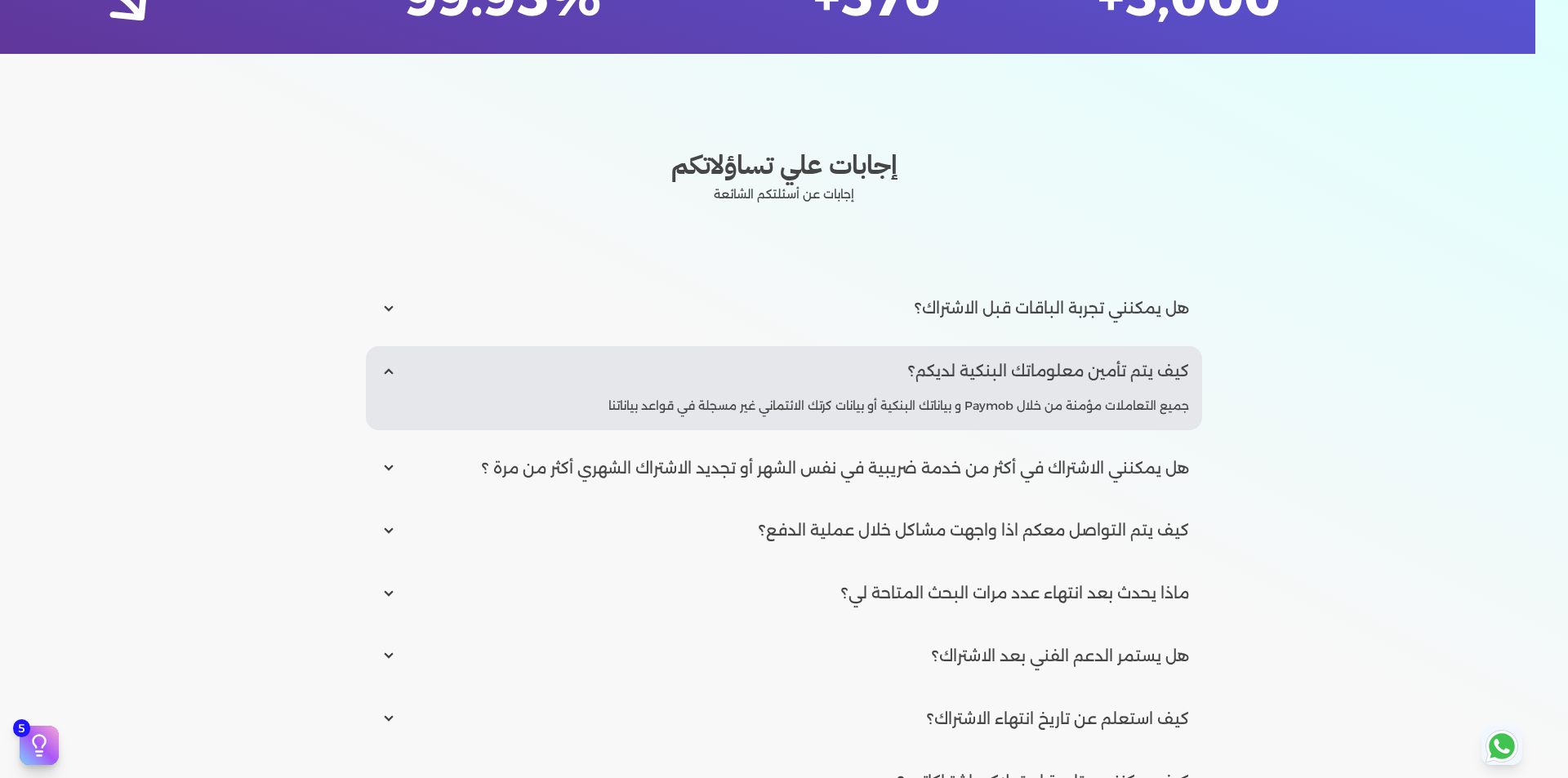
click at [755, 470] on input "radio" at bounding box center [784, 468] width 836 height 49
radio input "true"
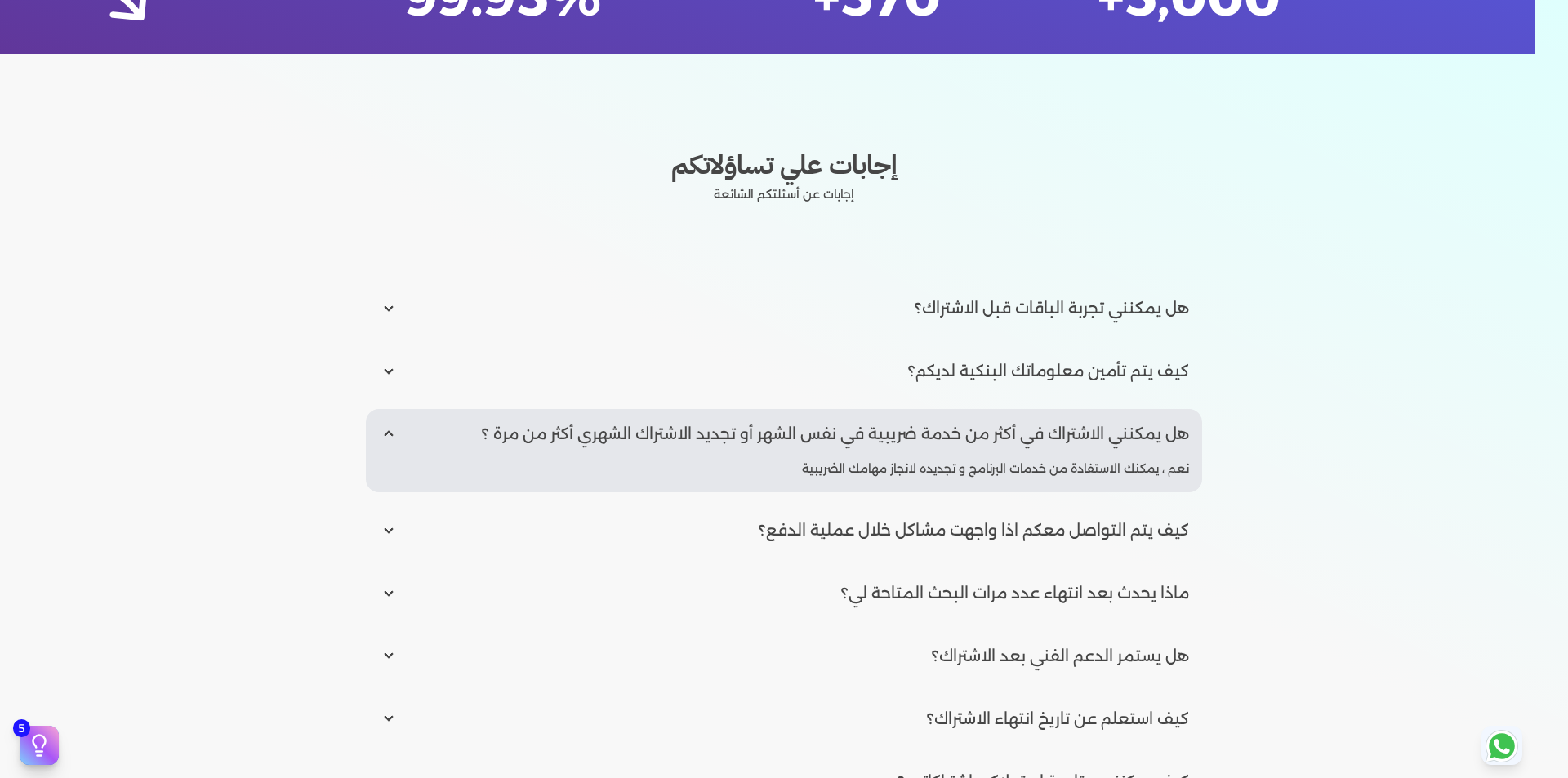
click at [757, 519] on input "radio" at bounding box center [784, 530] width 836 height 49
radio input "true"
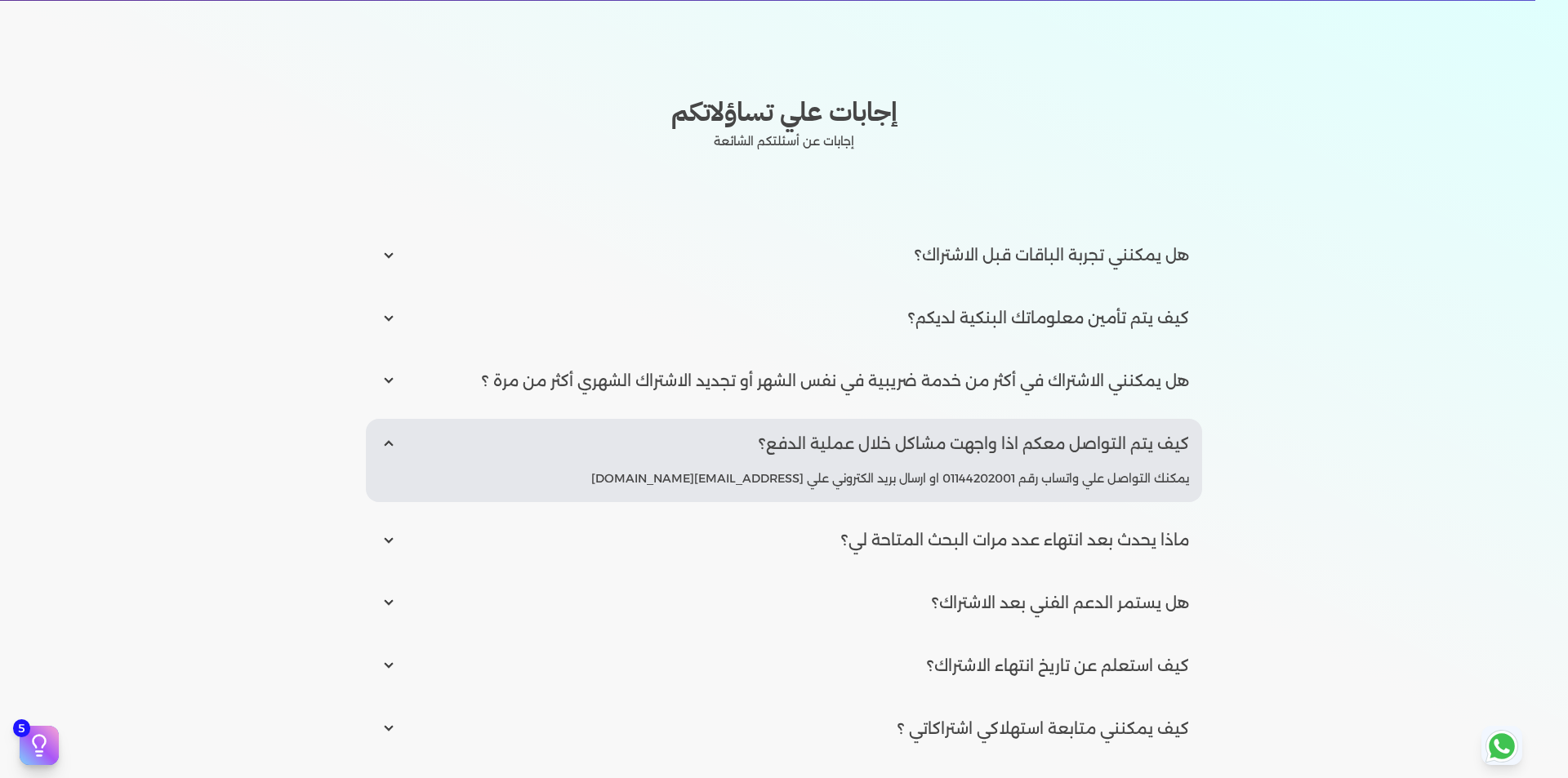
scroll to position [2042, 0]
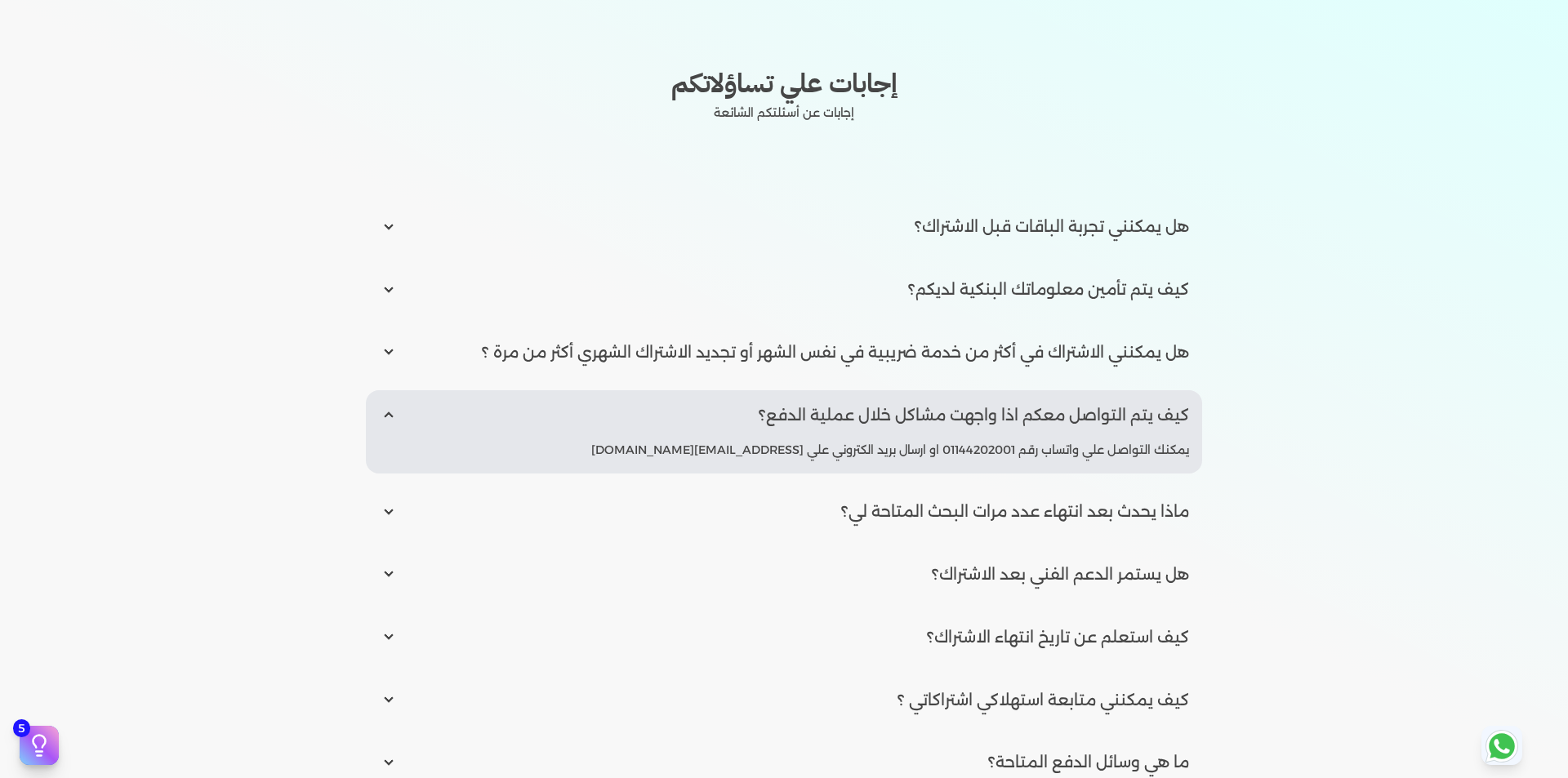
click at [761, 494] on input "radio" at bounding box center [784, 511] width 836 height 49
radio input "true"
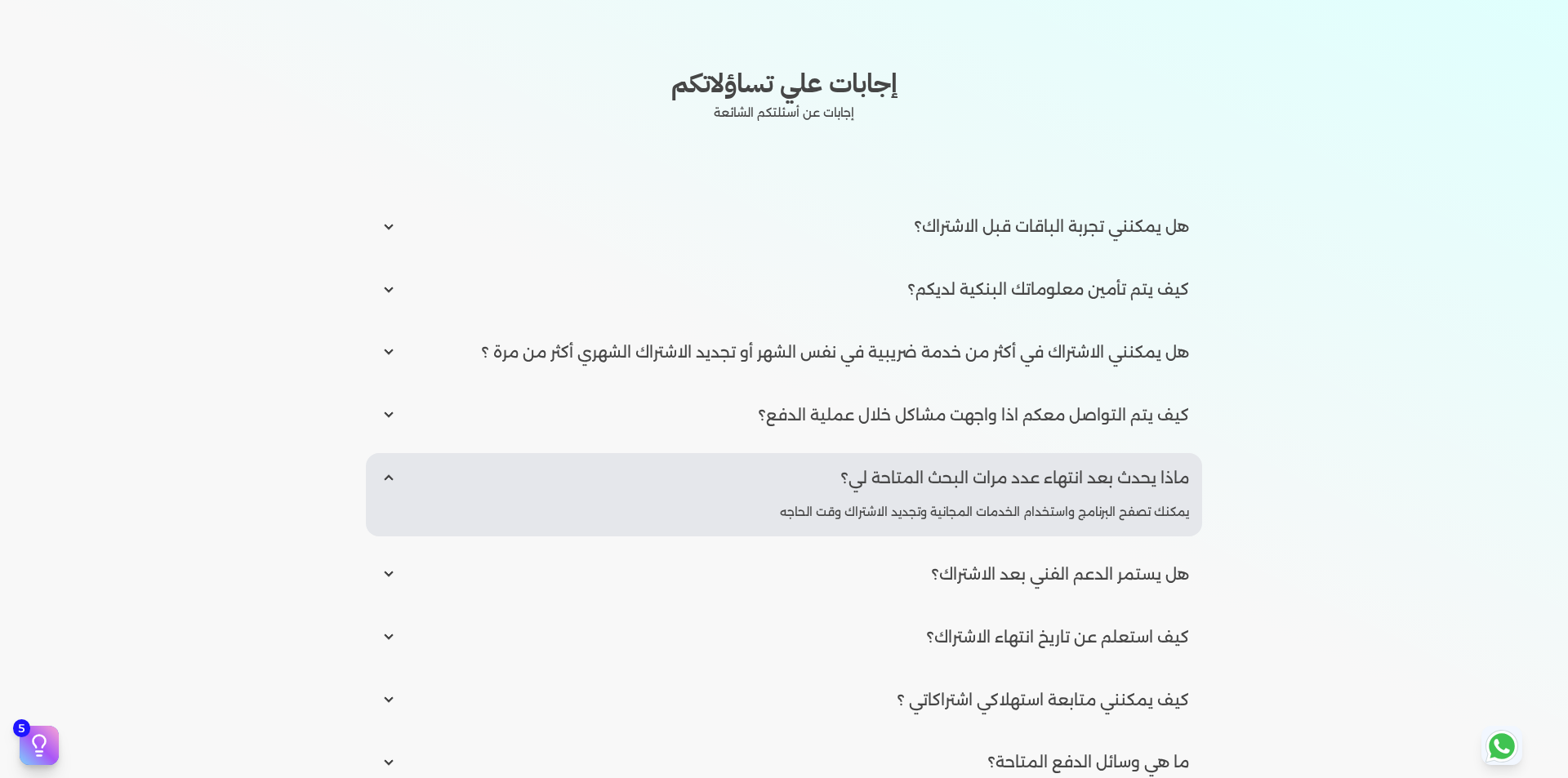
scroll to position [2123, 0]
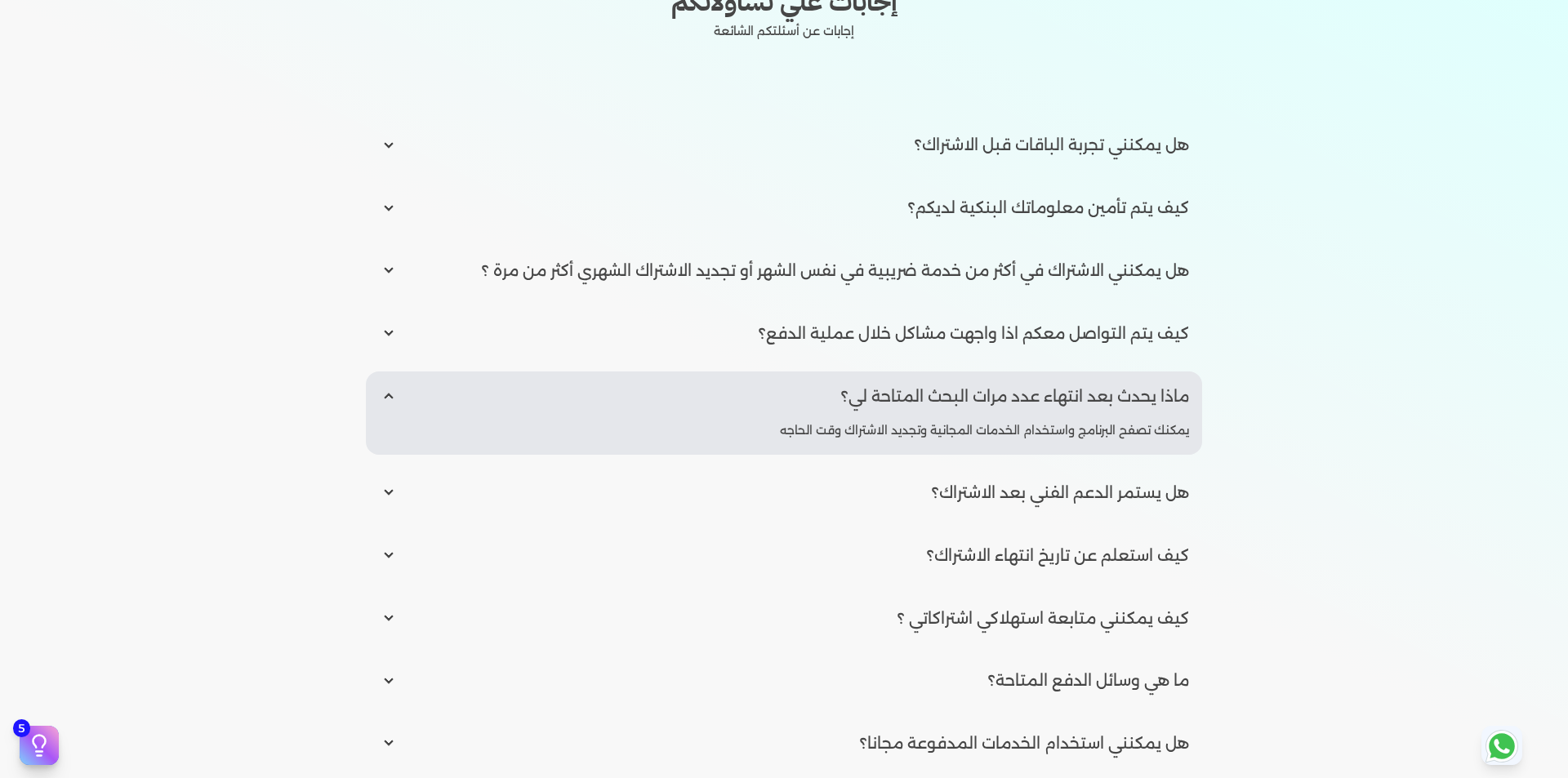
click at [841, 482] on input "radio" at bounding box center [784, 493] width 836 height 49
radio input "true"
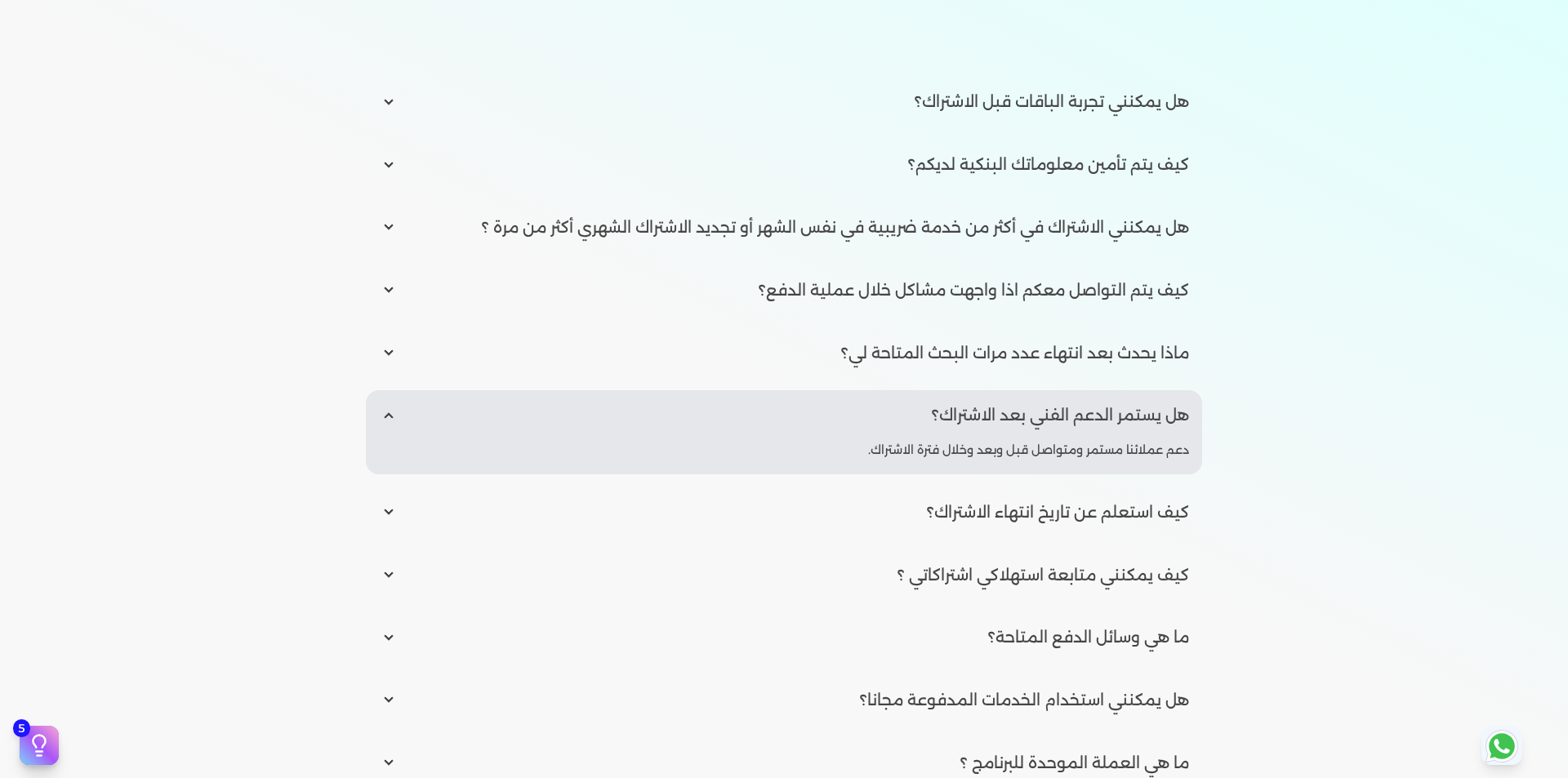
scroll to position [2205, 0]
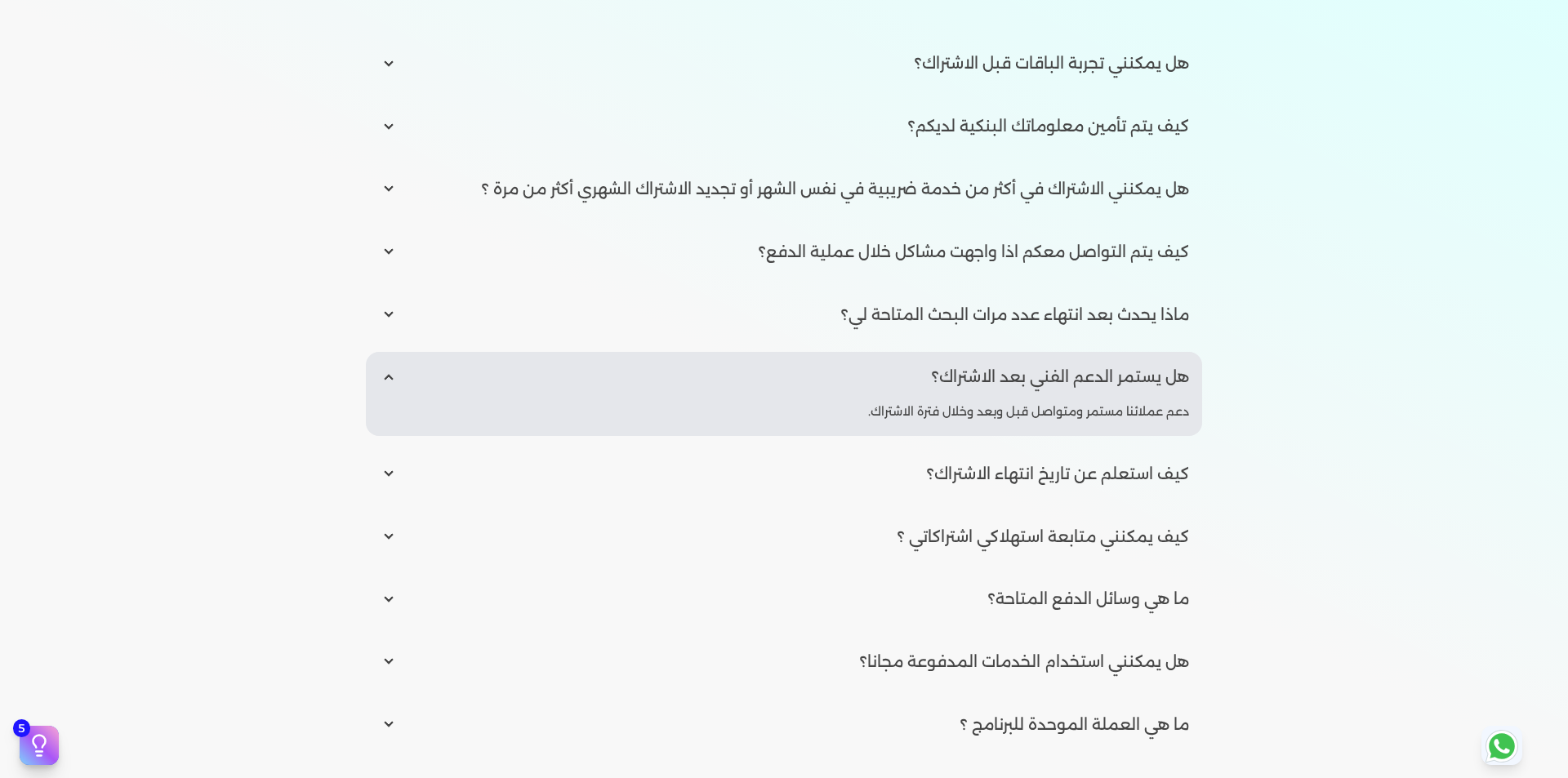
click at [855, 479] on input "radio" at bounding box center [784, 474] width 836 height 49
radio input "true"
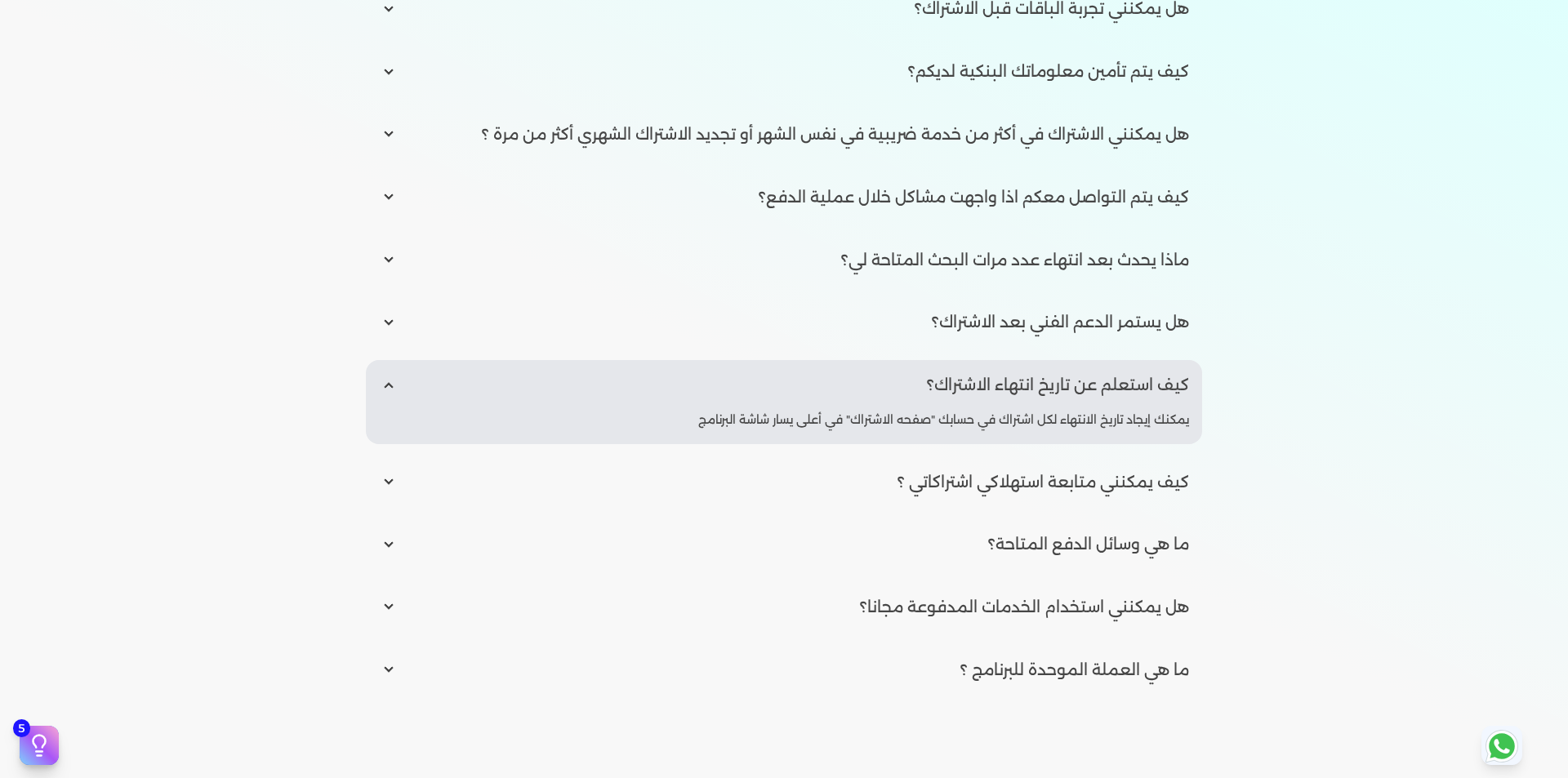
scroll to position [2287, 0]
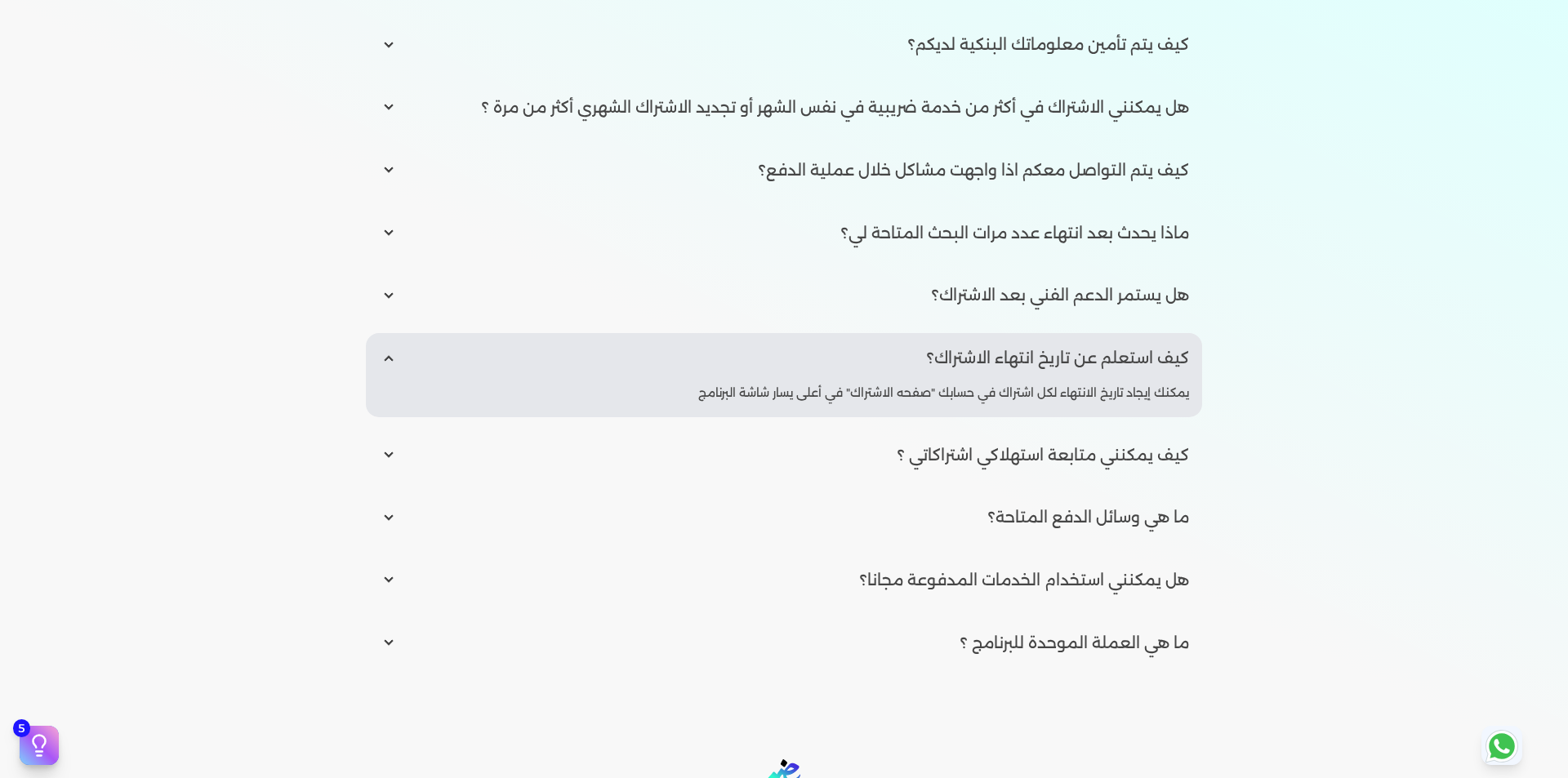
click at [850, 455] on input "radio" at bounding box center [784, 455] width 836 height 49
radio input "true"
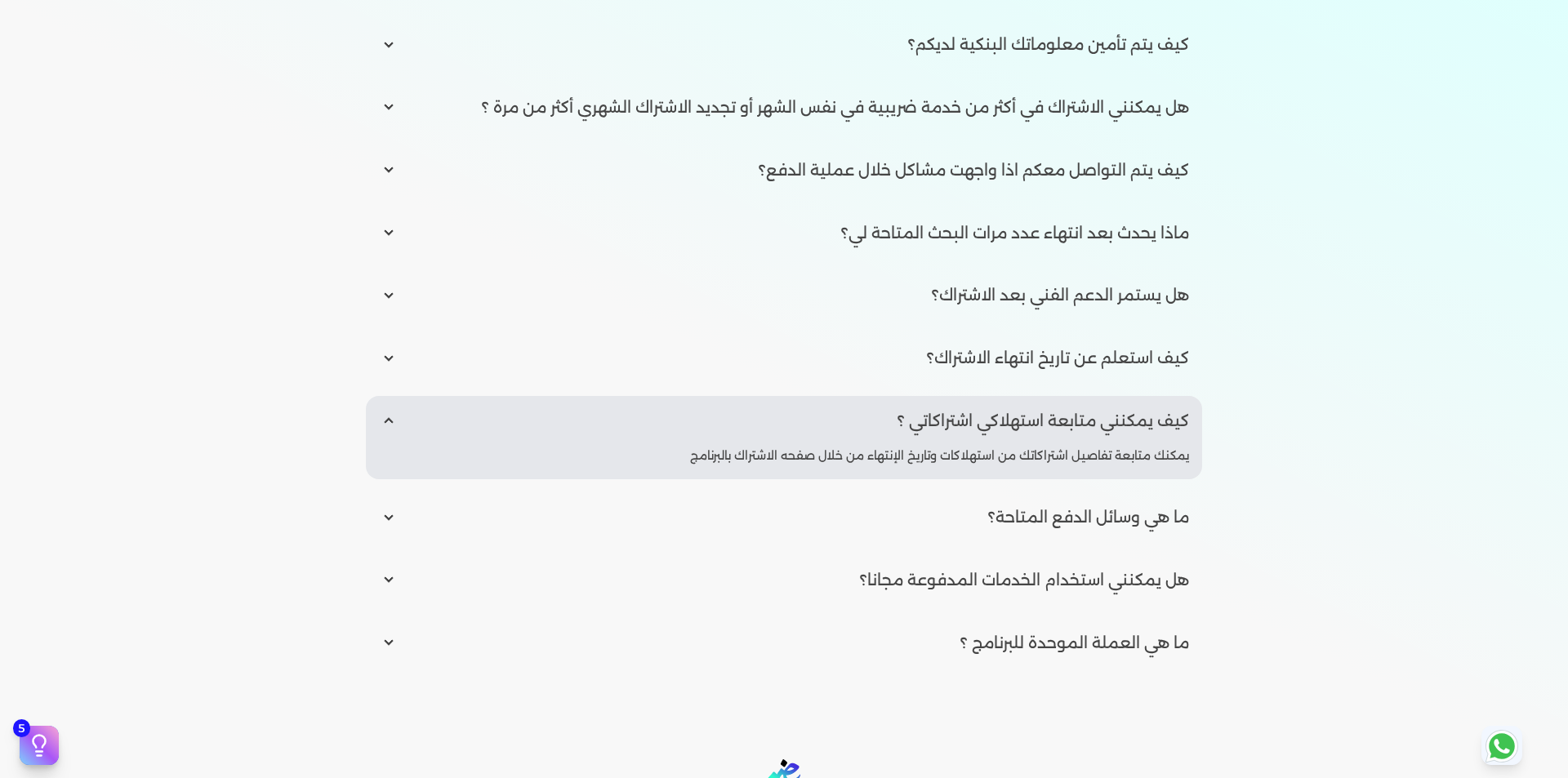
click at [924, 507] on input "radio" at bounding box center [784, 517] width 836 height 49
radio input "true"
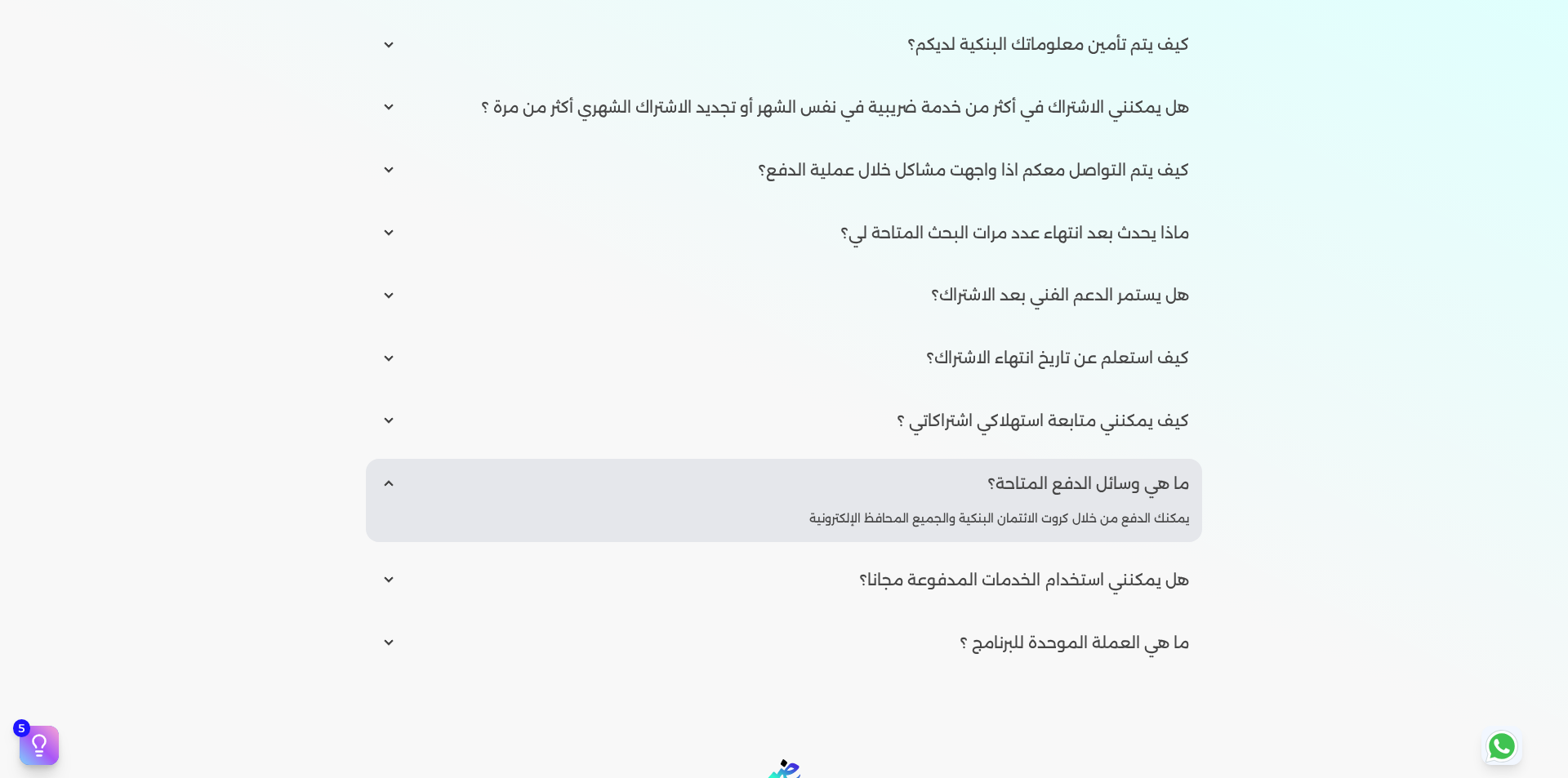
click at [860, 581] on input "radio" at bounding box center [784, 580] width 836 height 49
radio input "true"
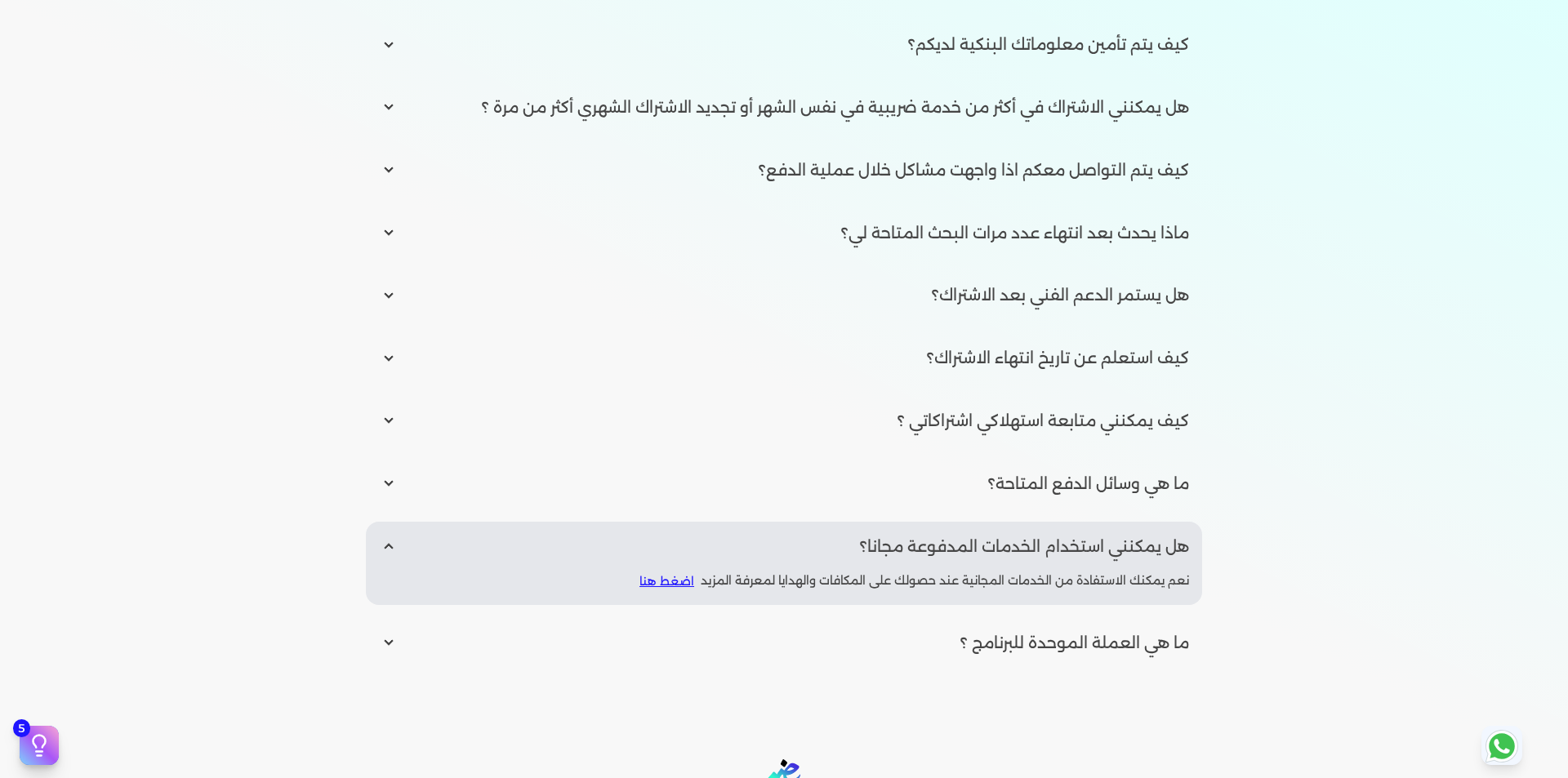
click at [679, 584] on link "اضغط هنا" at bounding box center [666, 582] width 54 height 17
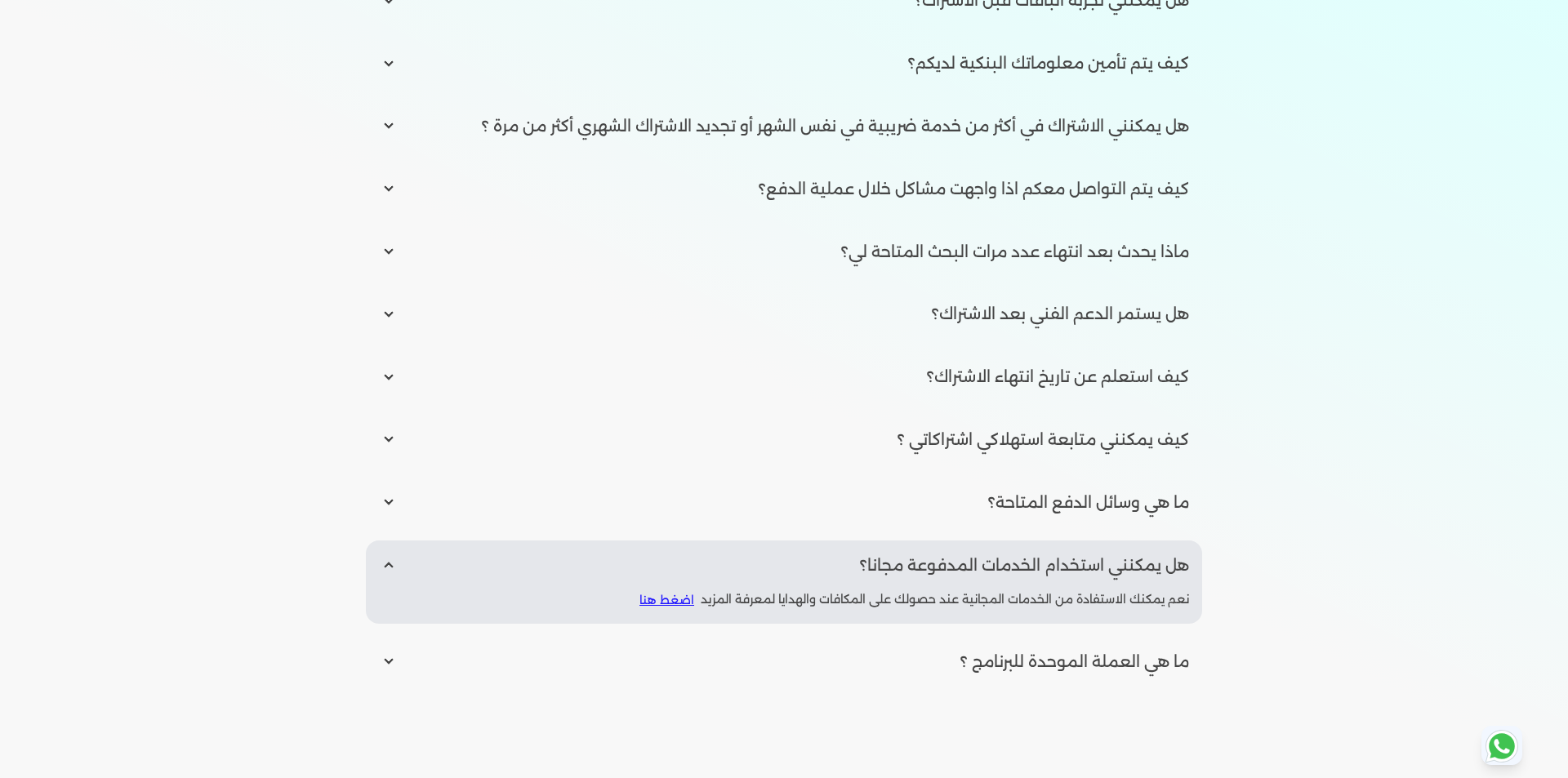
scroll to position [2268, 0]
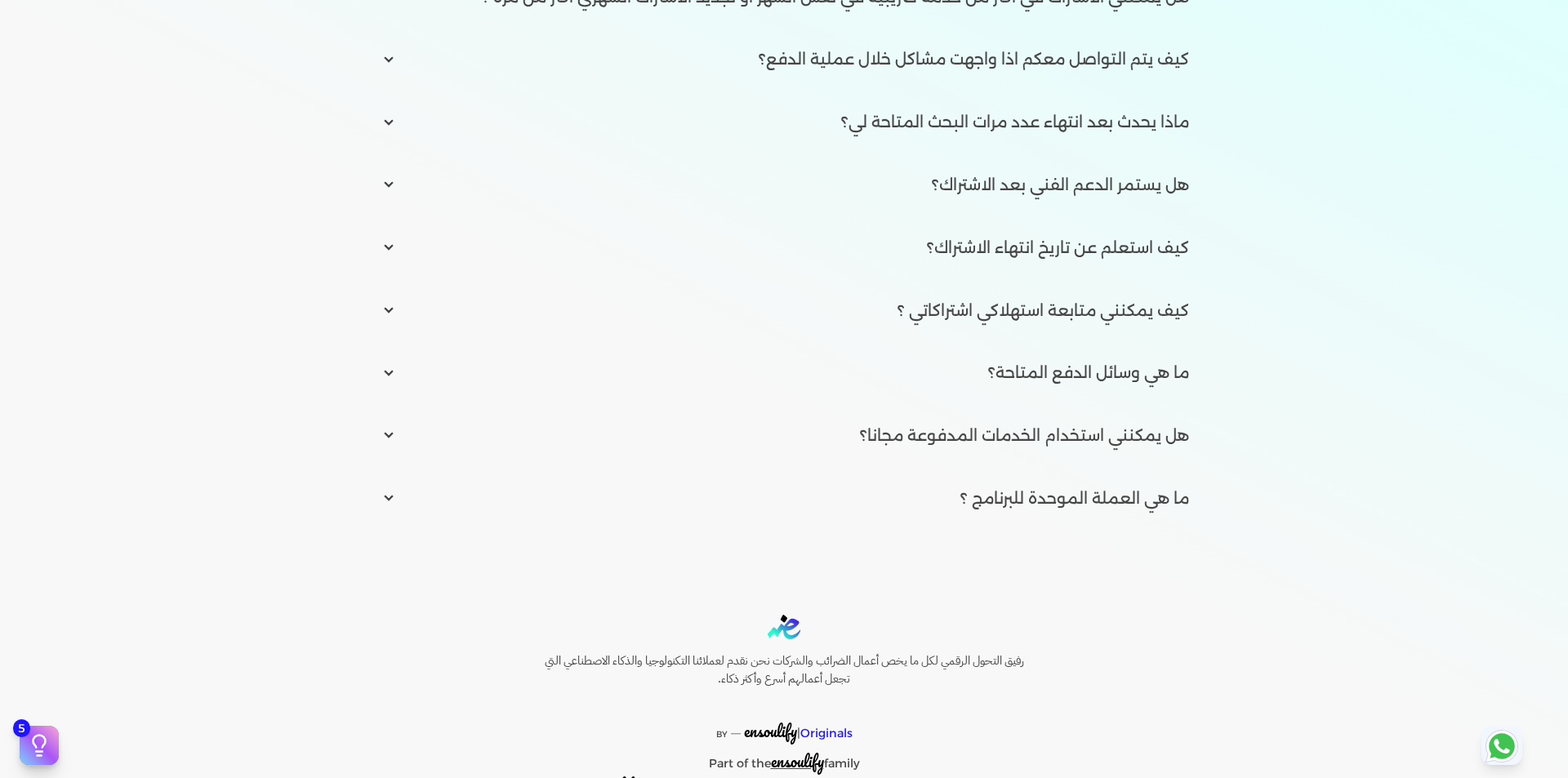
scroll to position [2483, 0]
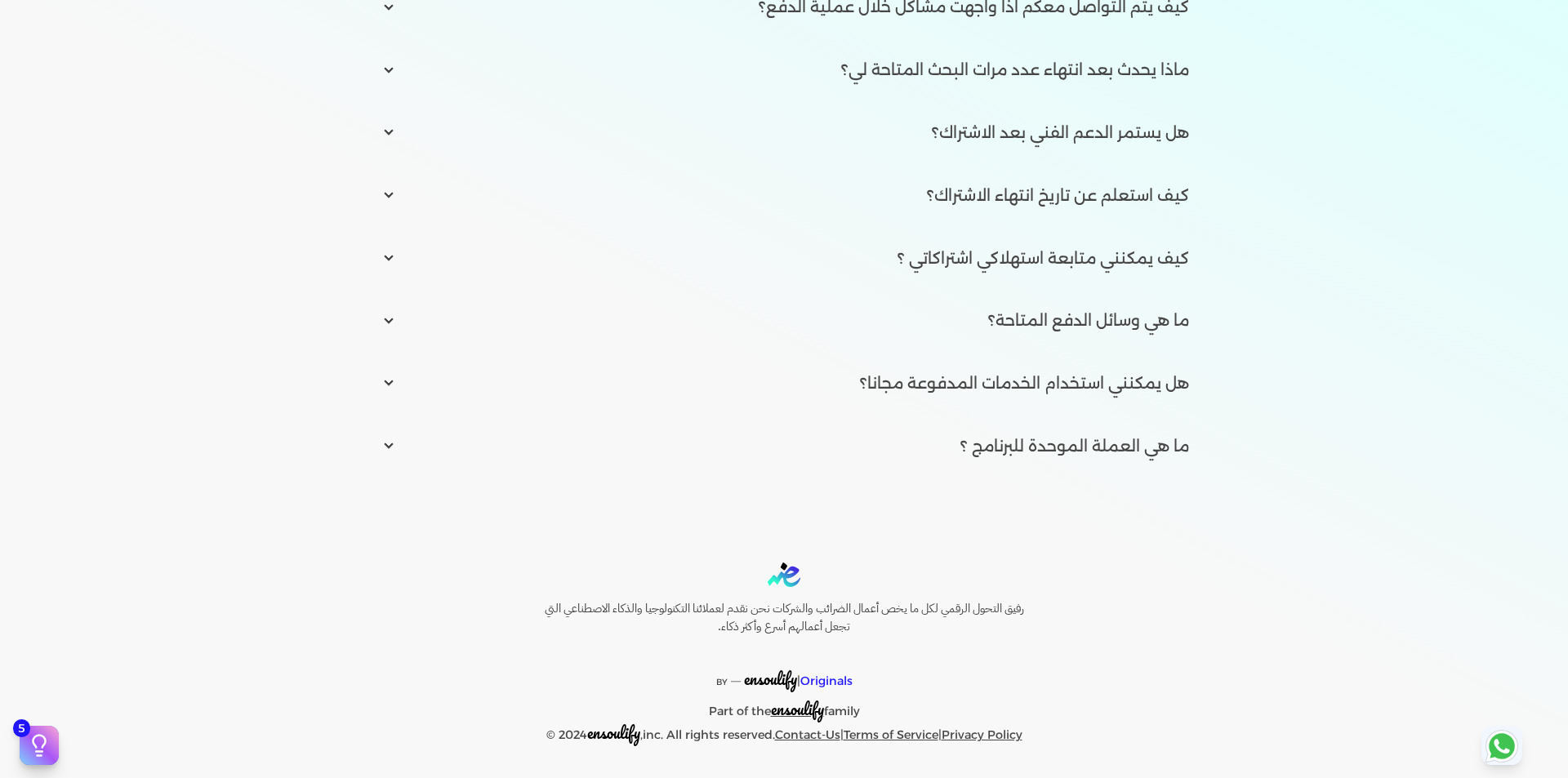
click at [738, 456] on input "radio" at bounding box center [784, 446] width 836 height 49
radio input "true"
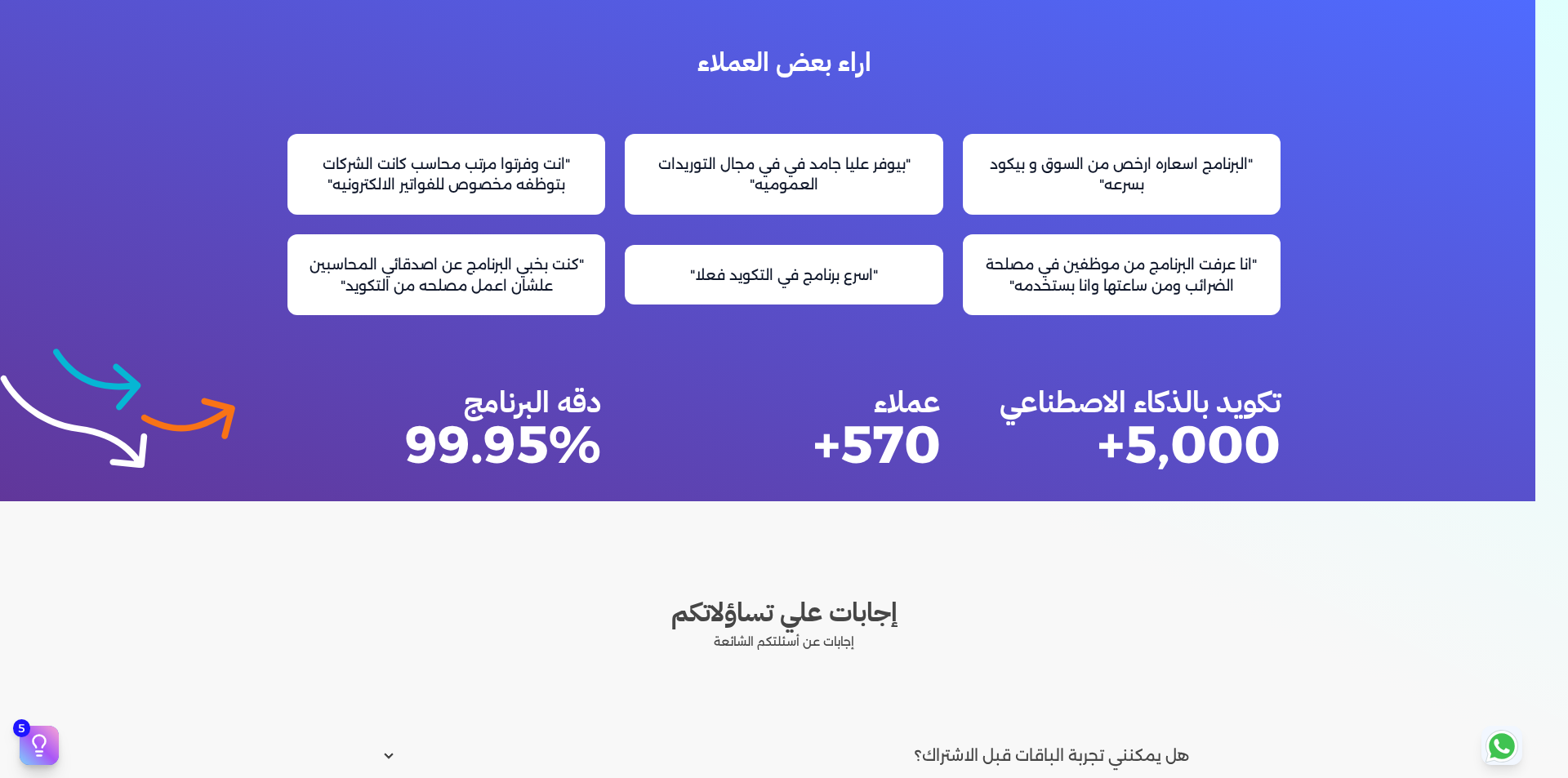
scroll to position [1504, 0]
